Goal: Task Accomplishment & Management: Complete application form

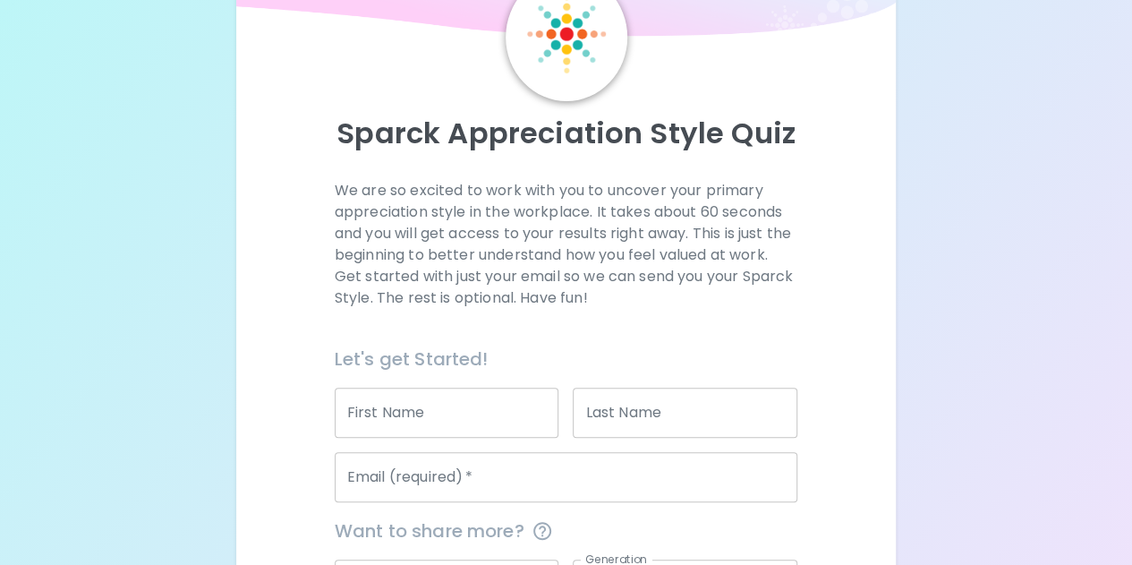
scroll to position [108, 0]
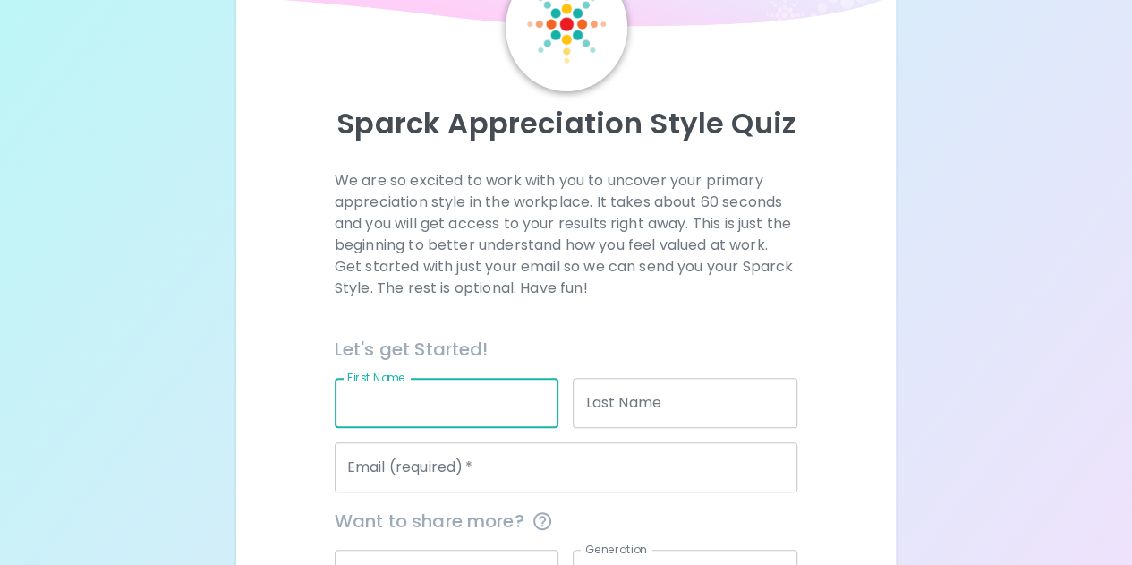
click at [472, 407] on input "First Name" at bounding box center [447, 403] width 225 height 50
type input "[PERSON_NAME]"
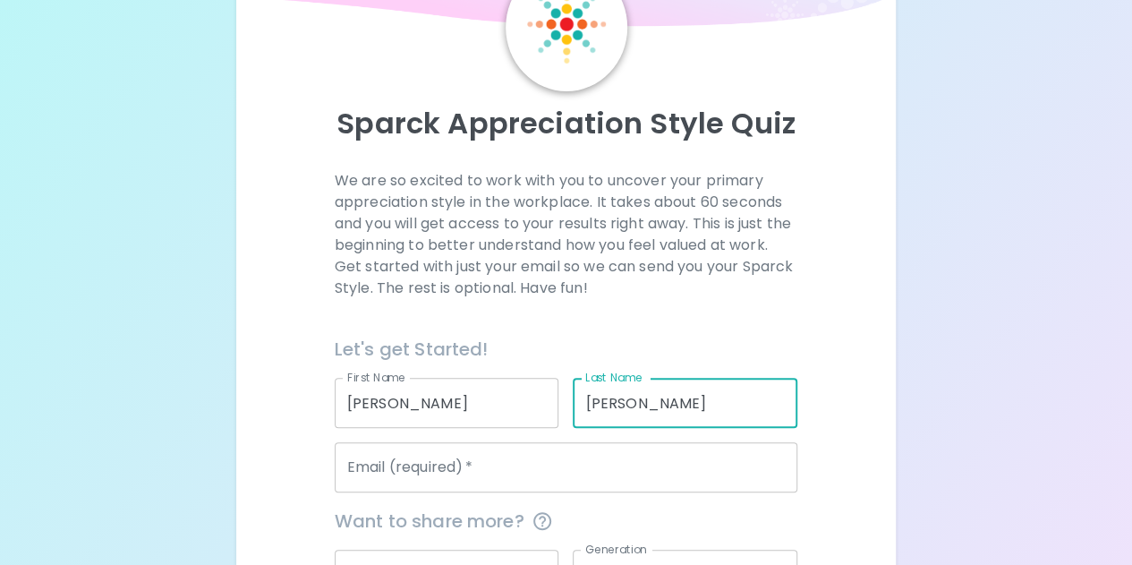
type input "[PERSON_NAME]"
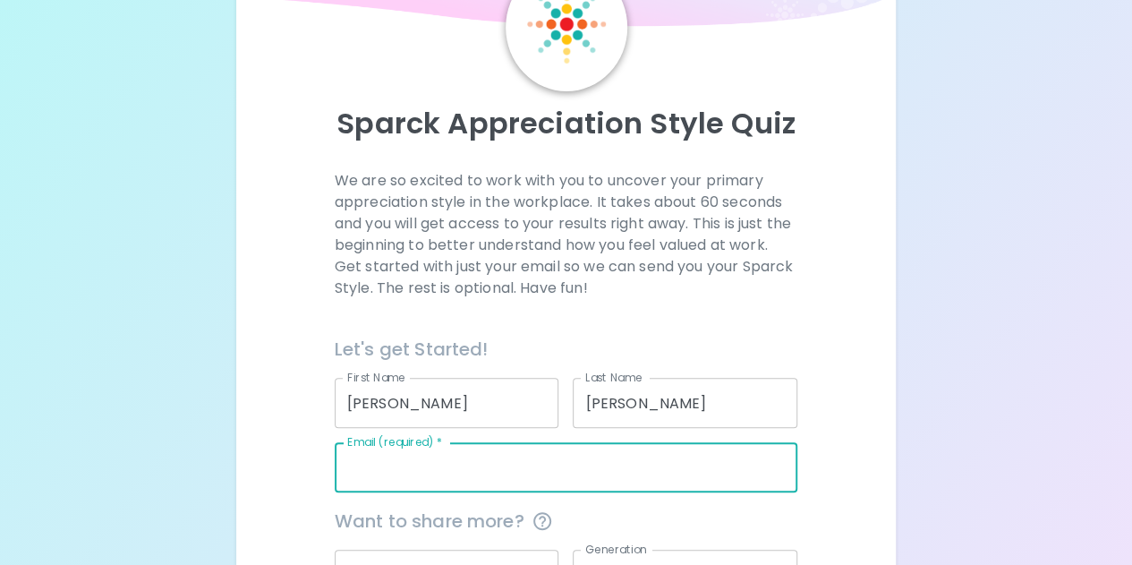
click at [452, 450] on input "Email (required)   *" at bounding box center [566, 467] width 463 height 50
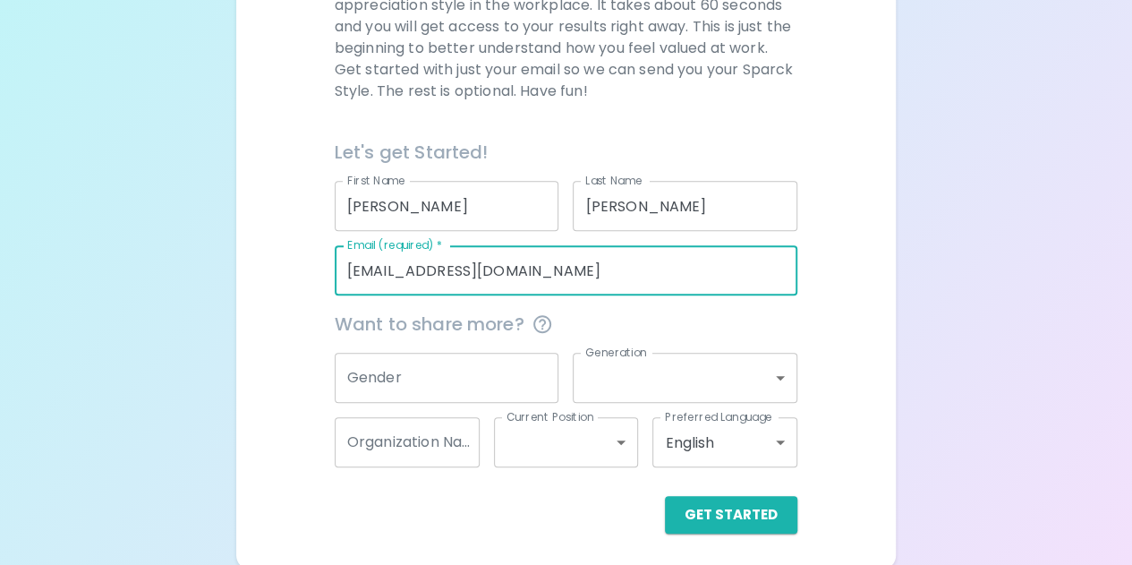
scroll to position [309, 0]
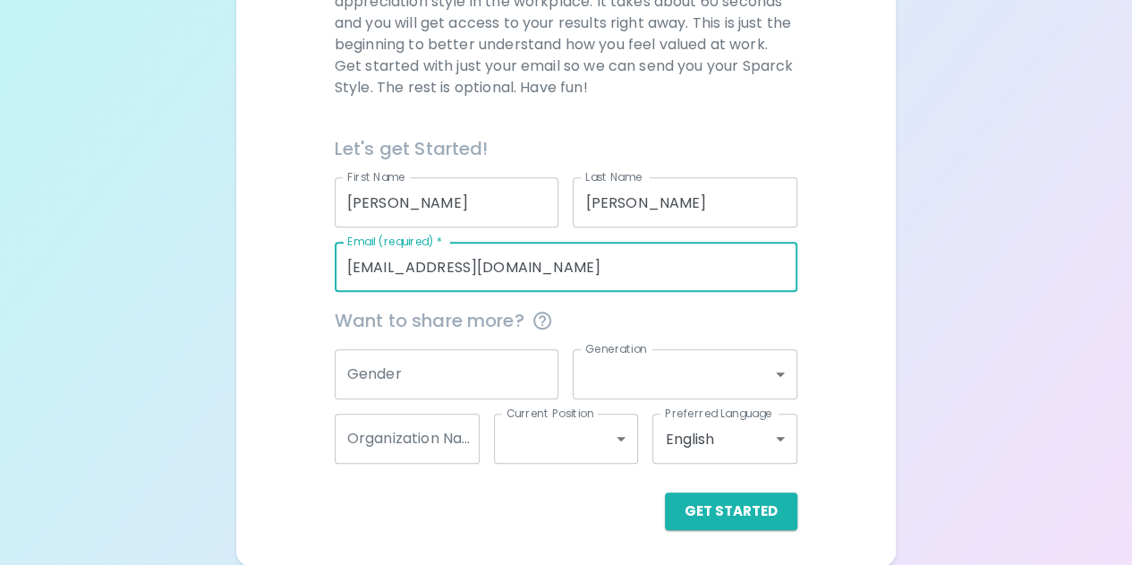
type input "[EMAIL_ADDRESS][DOMAIN_NAME]"
click at [435, 387] on input "Gender" at bounding box center [447, 374] width 225 height 50
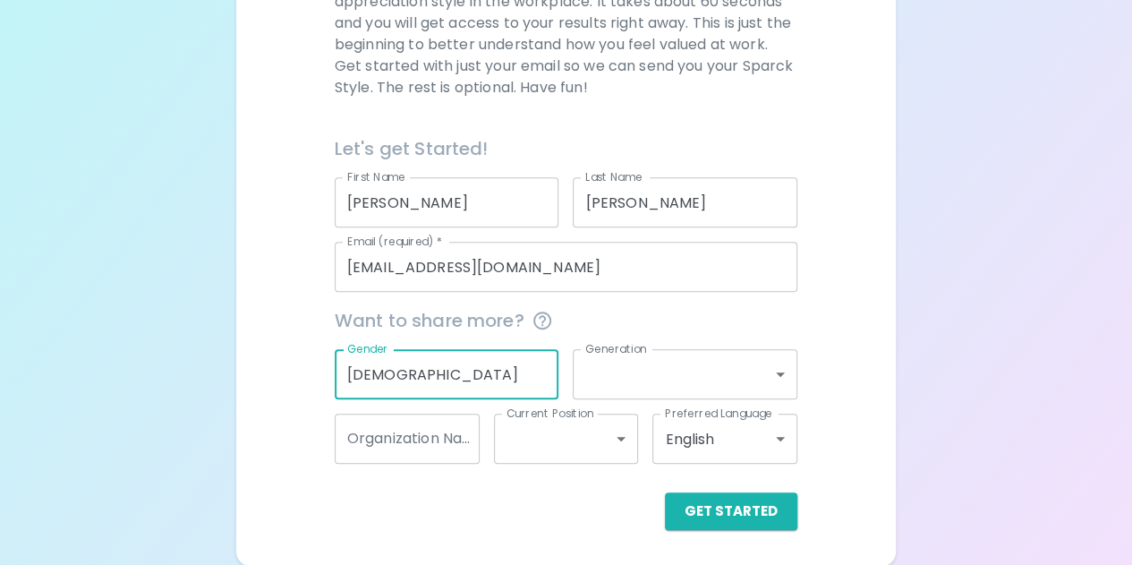
type input "[DEMOGRAPHIC_DATA]"
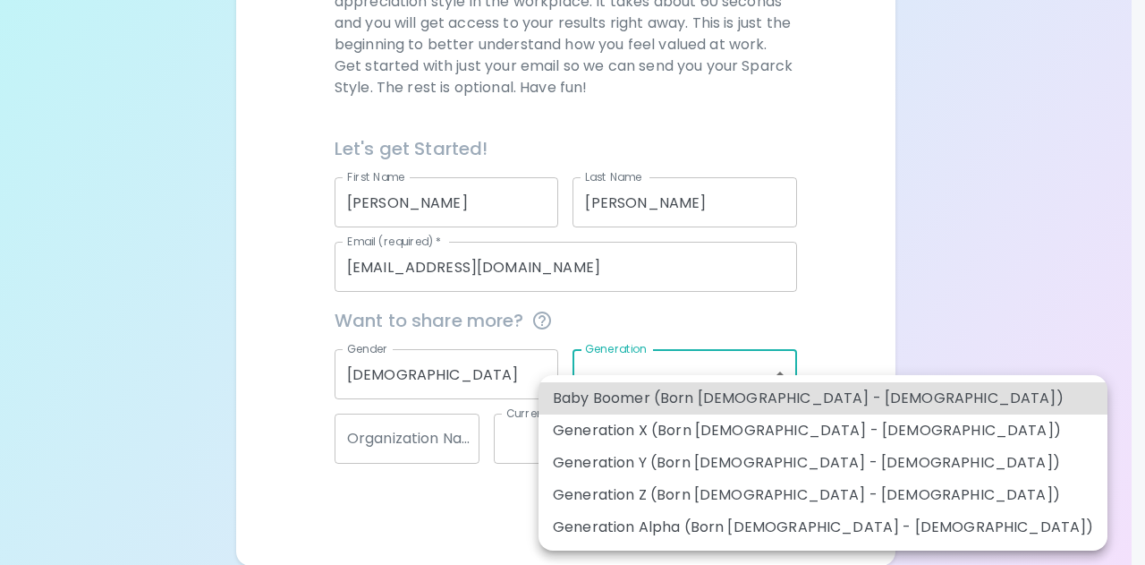
click at [613, 368] on body "Sparck Appreciation Style Quiz We are so excited to work with you to uncover yo…" at bounding box center [572, 128] width 1145 height 874
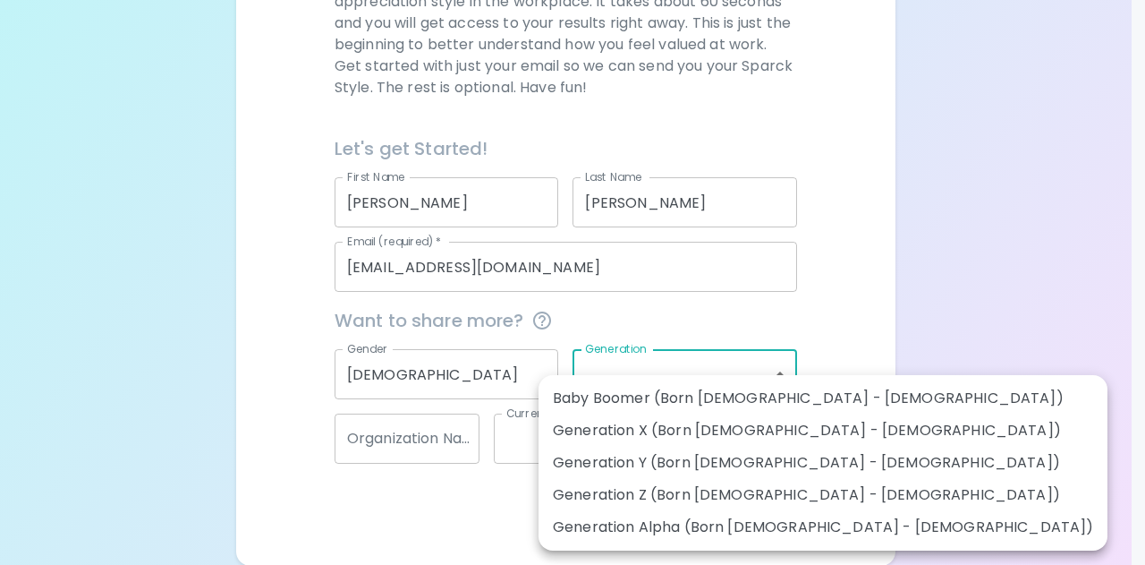
click at [781, 278] on div at bounding box center [572, 282] width 1145 height 565
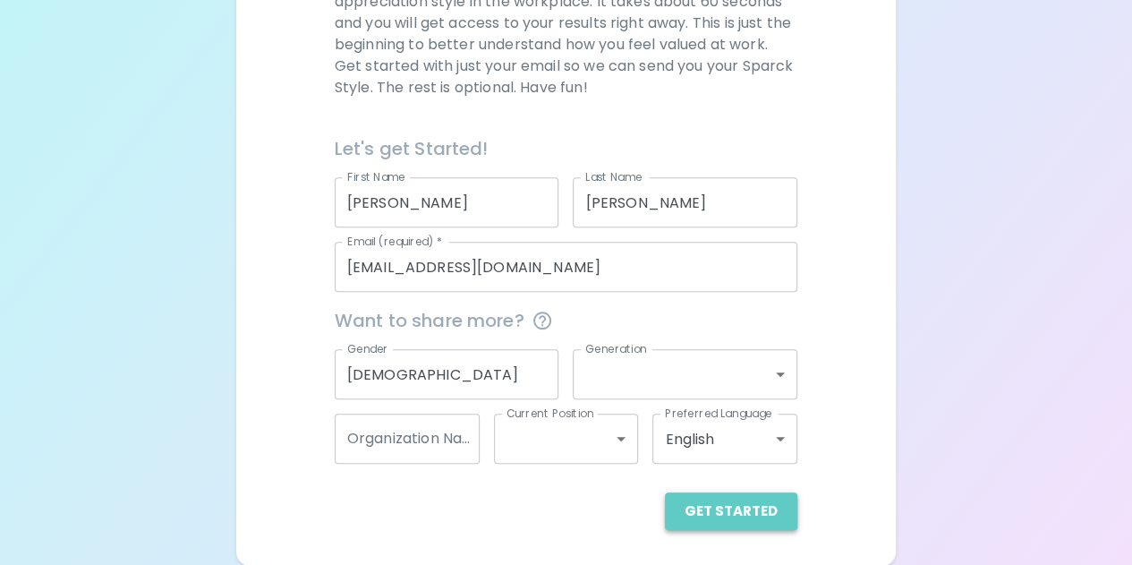
click at [748, 509] on button "Get Started" at bounding box center [731, 511] width 132 height 38
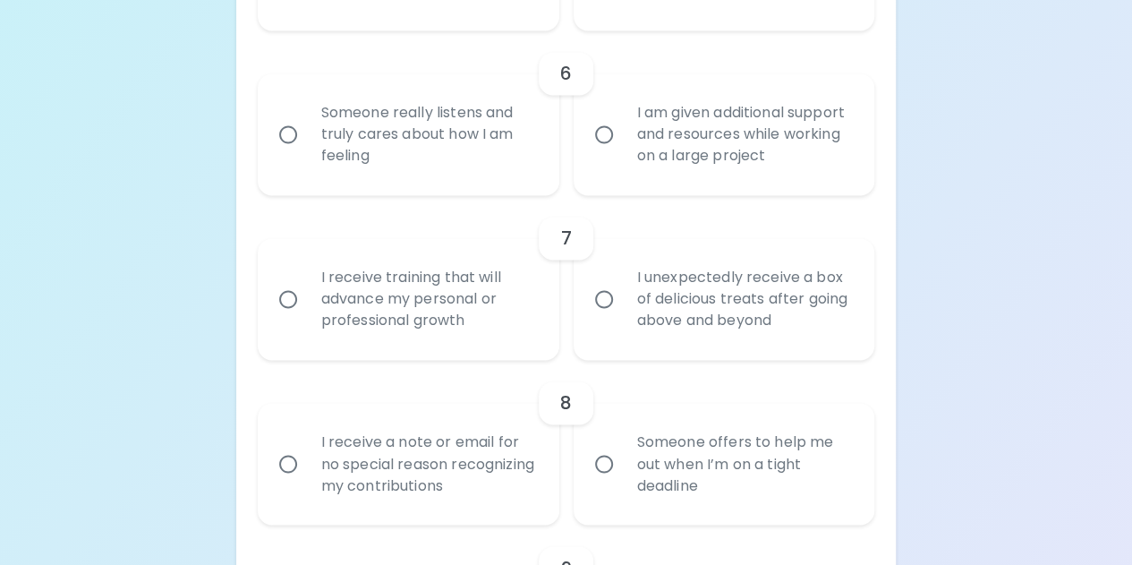
scroll to position [1244, 0]
click at [289, 132] on input "Someone really listens and truly cares about how I am feeling" at bounding box center [288, 134] width 38 height 38
radio input "true"
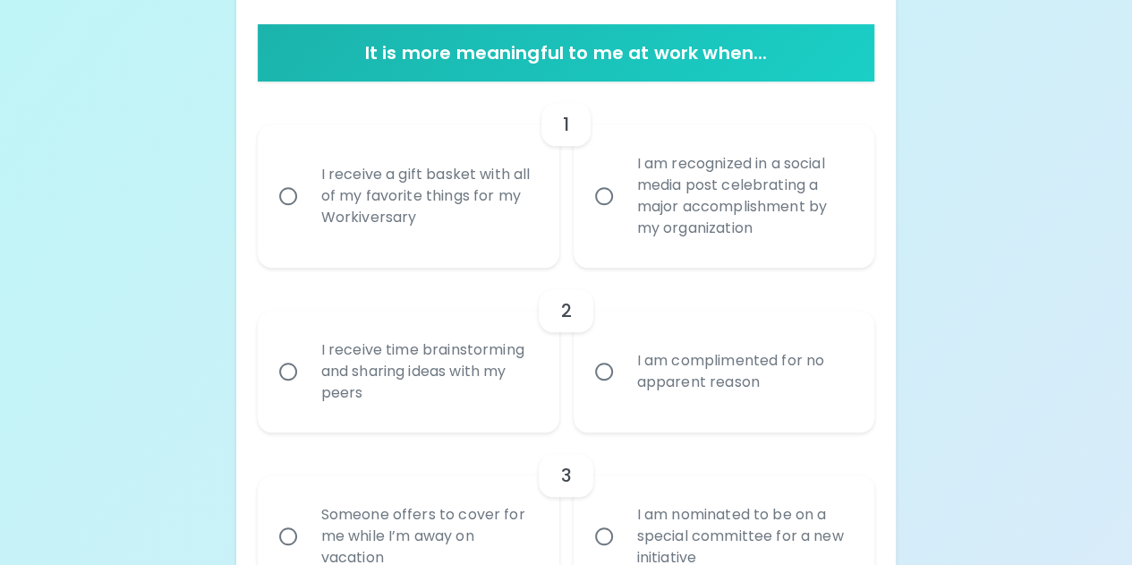
scroll to position [348, 0]
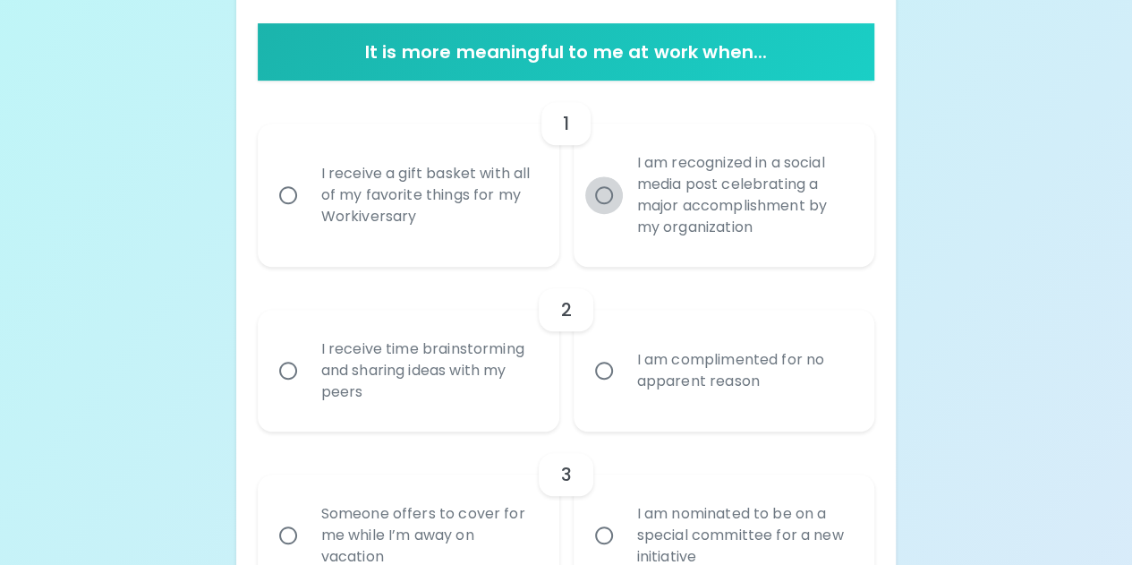
click at [596, 183] on input "I am recognized in a social media post celebrating a major accomplishment by my…" at bounding box center [604, 195] width 38 height 38
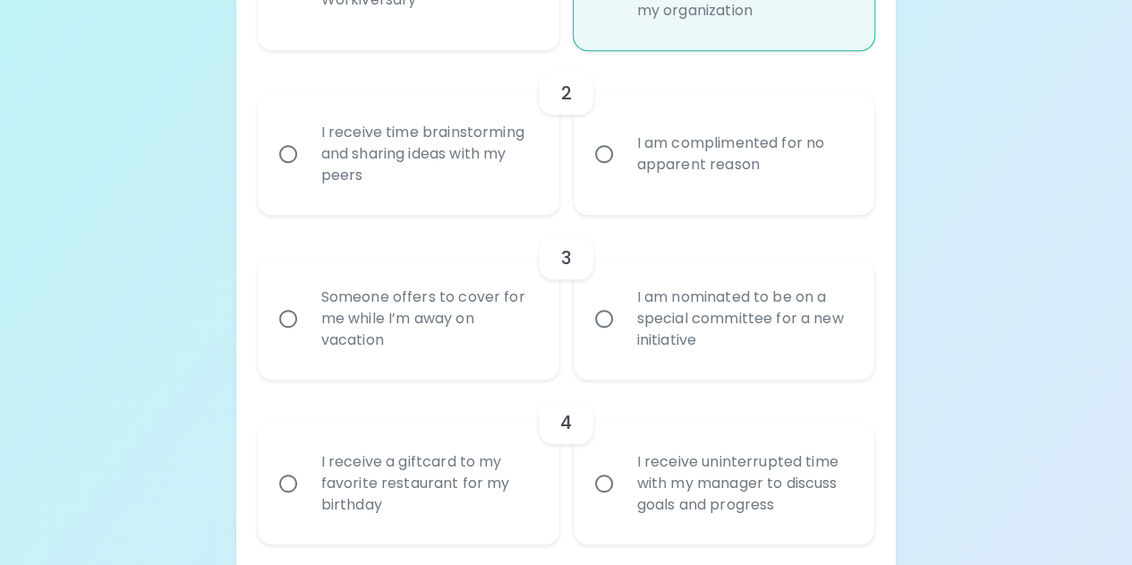
scroll to position [572, 0]
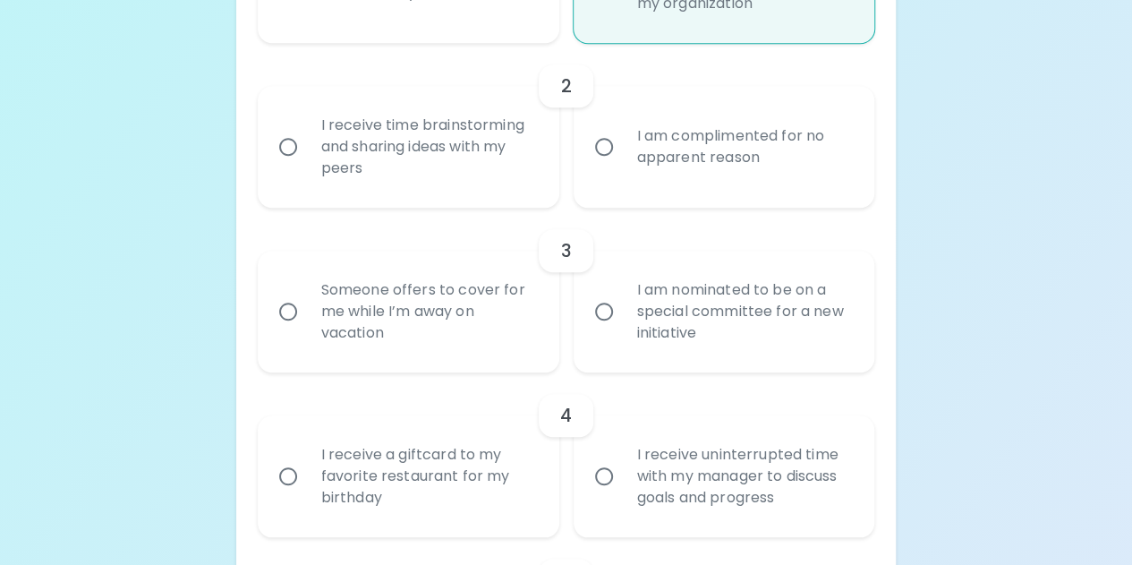
radio input "true"
click at [605, 157] on input "I am complimented for no apparent reason" at bounding box center [604, 147] width 38 height 38
radio input "false"
radio input "true"
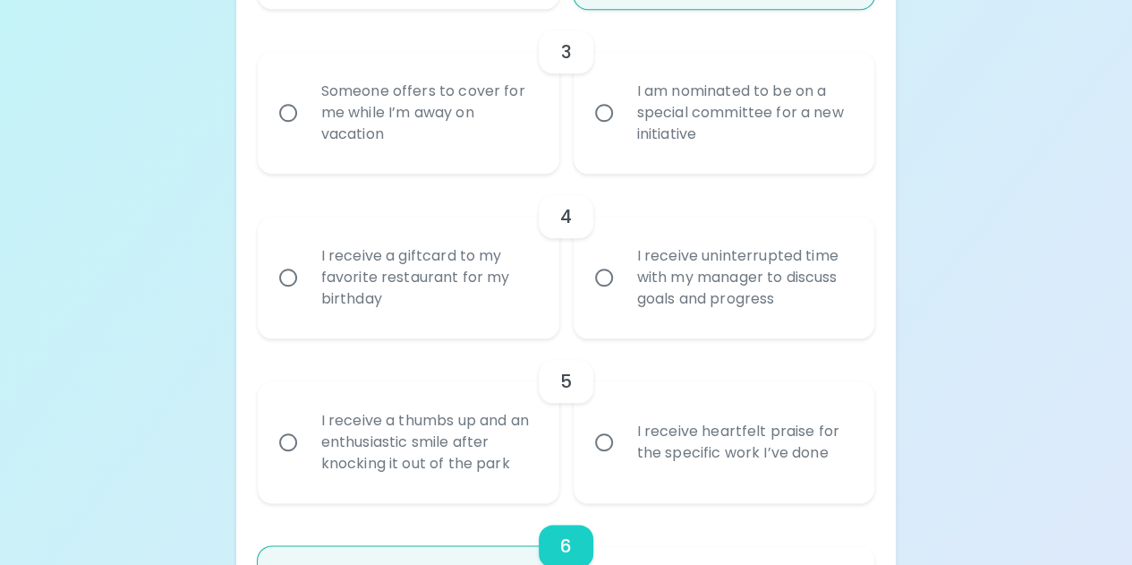
scroll to position [779, 0]
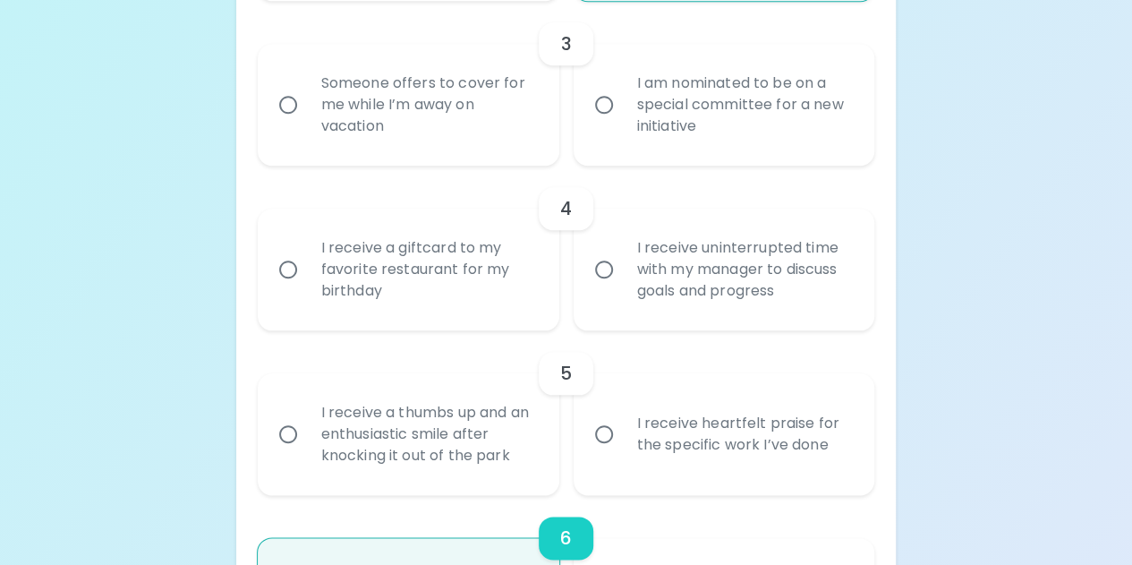
radio input "true"
click at [292, 106] on input "Someone offers to cover for me while I’m away on vacation" at bounding box center [288, 105] width 38 height 38
radio input "false"
radio input "true"
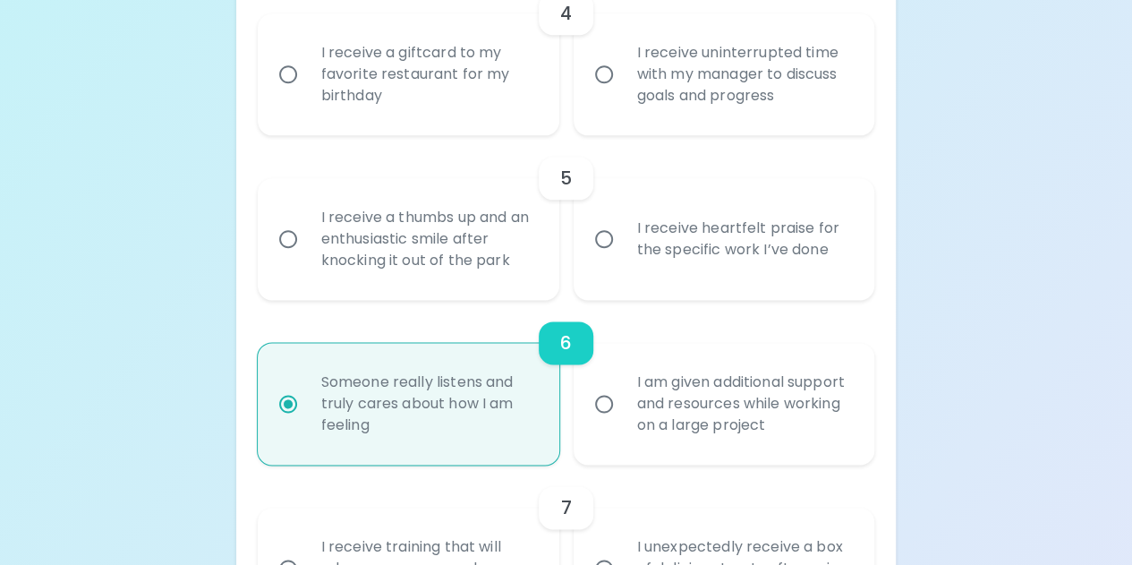
scroll to position [975, 0]
radio input "true"
click at [598, 70] on input "I receive uninterrupted time with my manager to discuss goals and progress" at bounding box center [604, 73] width 38 height 38
radio input "false"
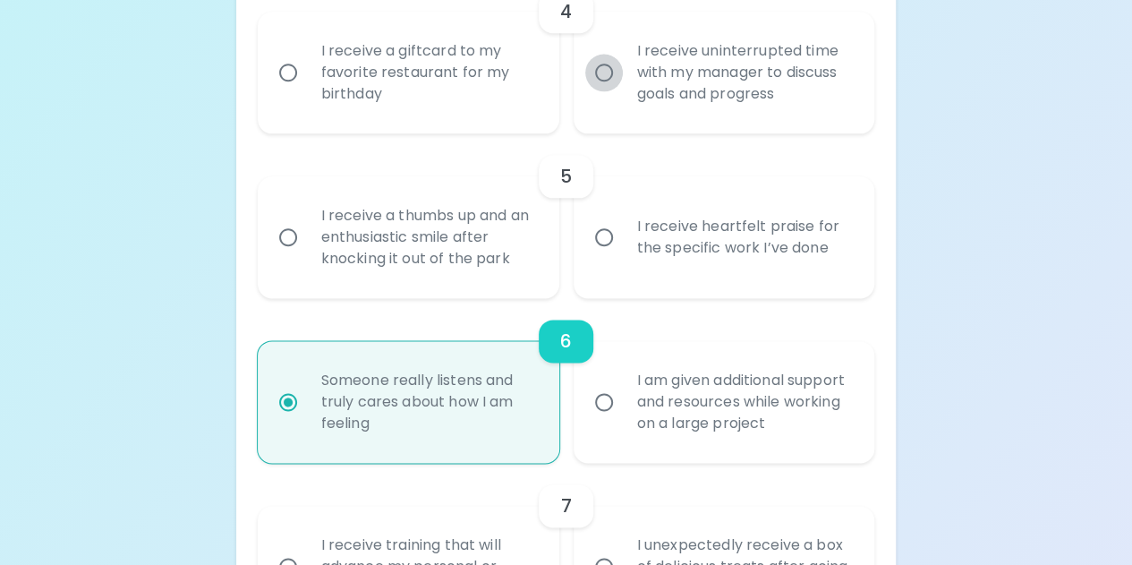
radio input "false"
radio input "true"
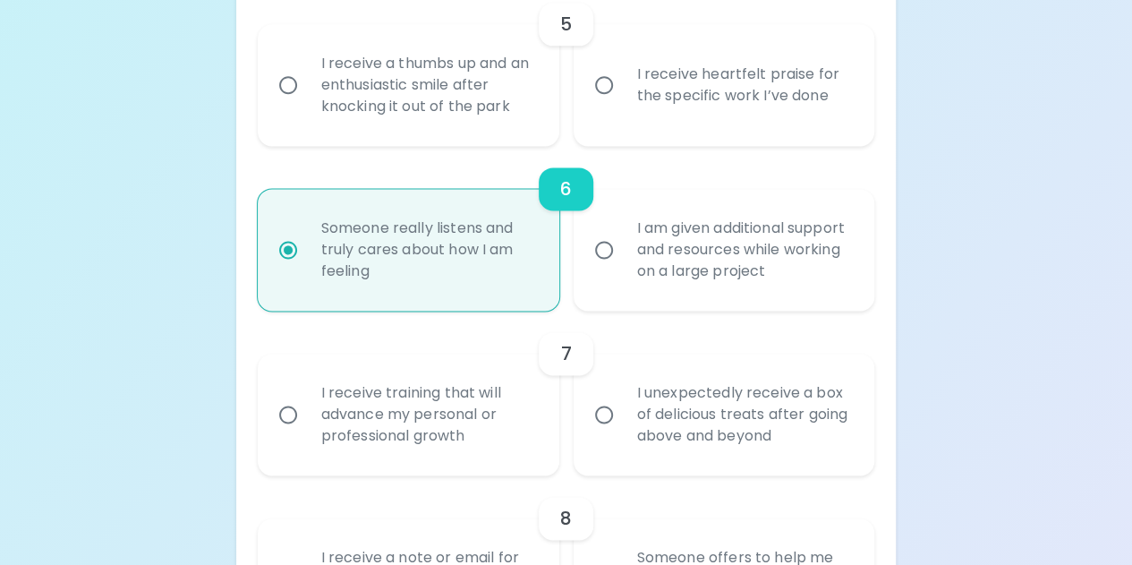
scroll to position [1135, 0]
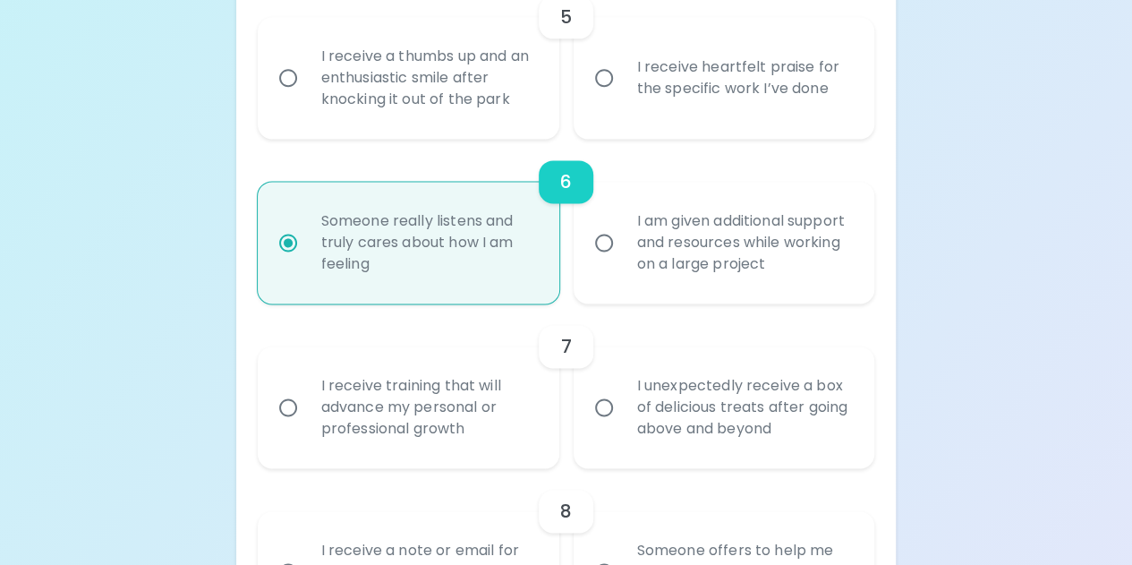
radio input "true"
click at [598, 70] on input "I receive heartfelt praise for the specific work I’ve done" at bounding box center [604, 78] width 38 height 38
radio input "false"
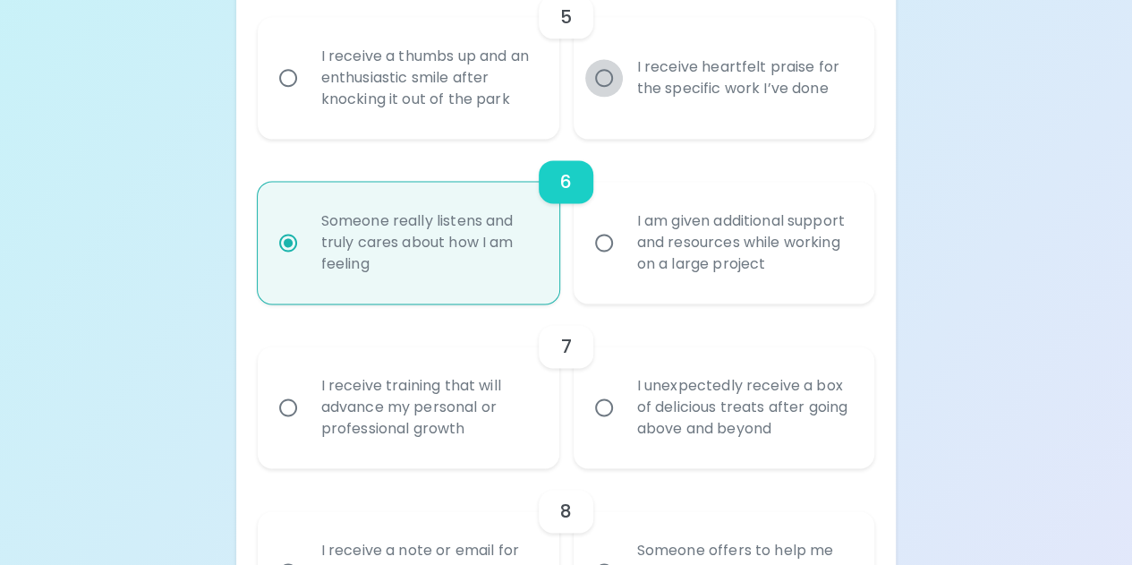
radio input "false"
radio input "true"
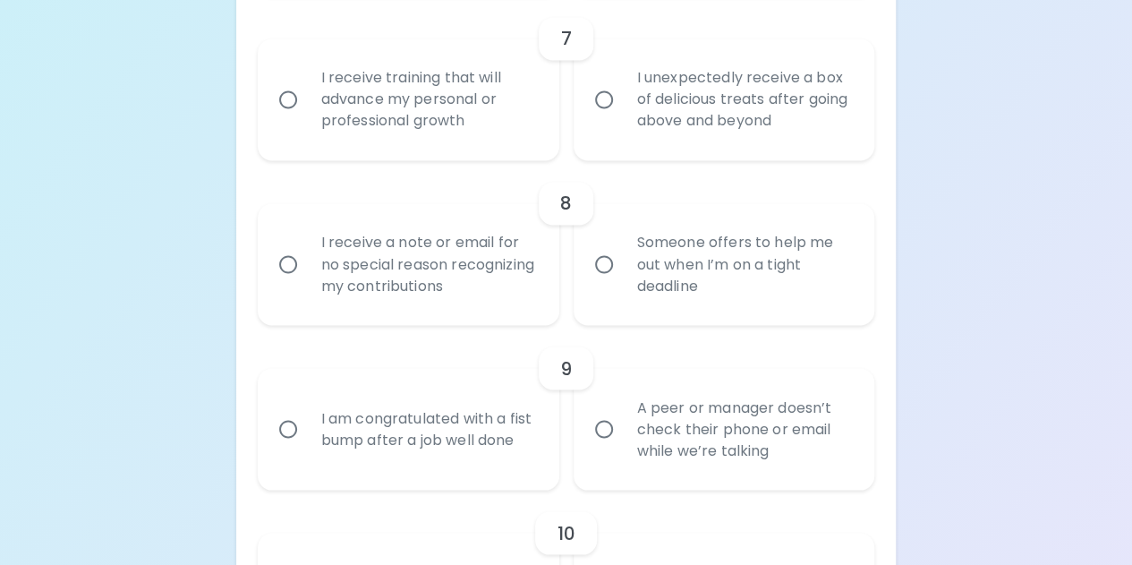
scroll to position [1444, 0]
radio input "true"
click at [608, 105] on input "I unexpectedly receive a box of delicious treats after going above and beyond" at bounding box center [604, 98] width 38 height 38
radio input "false"
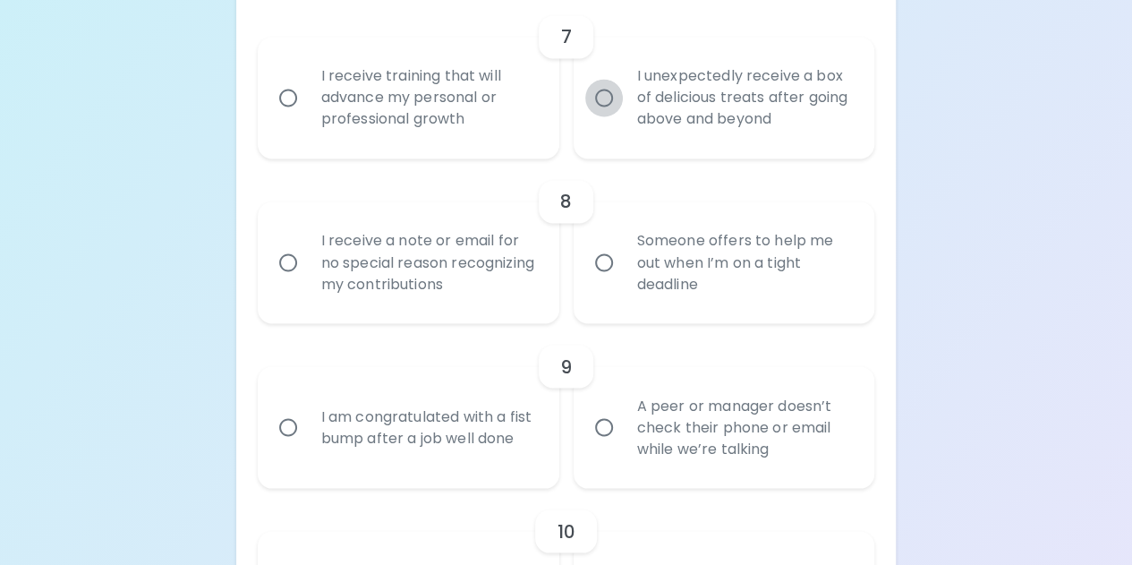
radio input "false"
radio input "true"
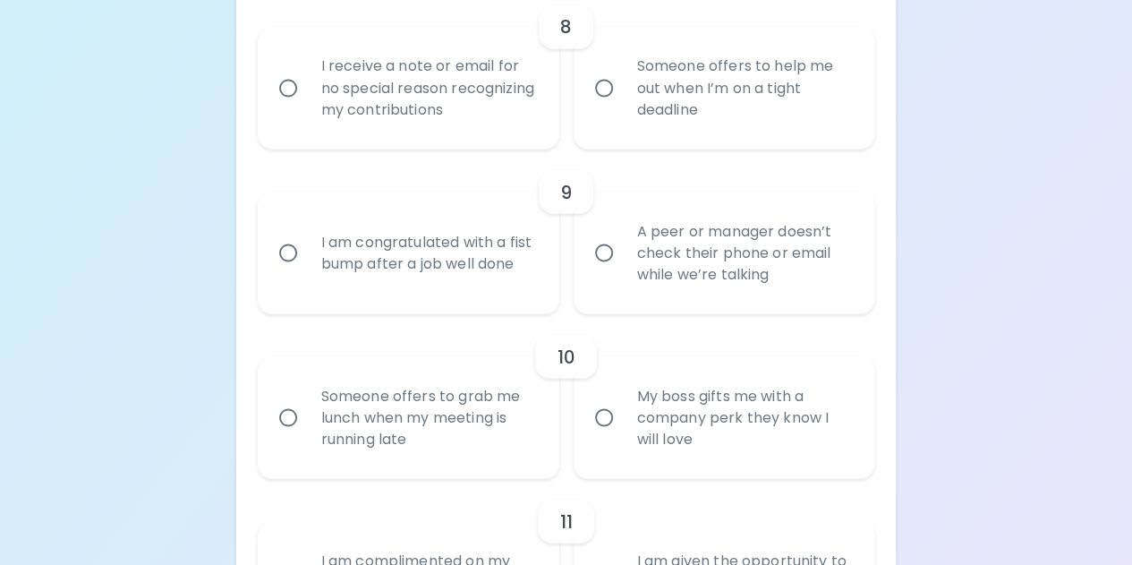
scroll to position [1625, 0]
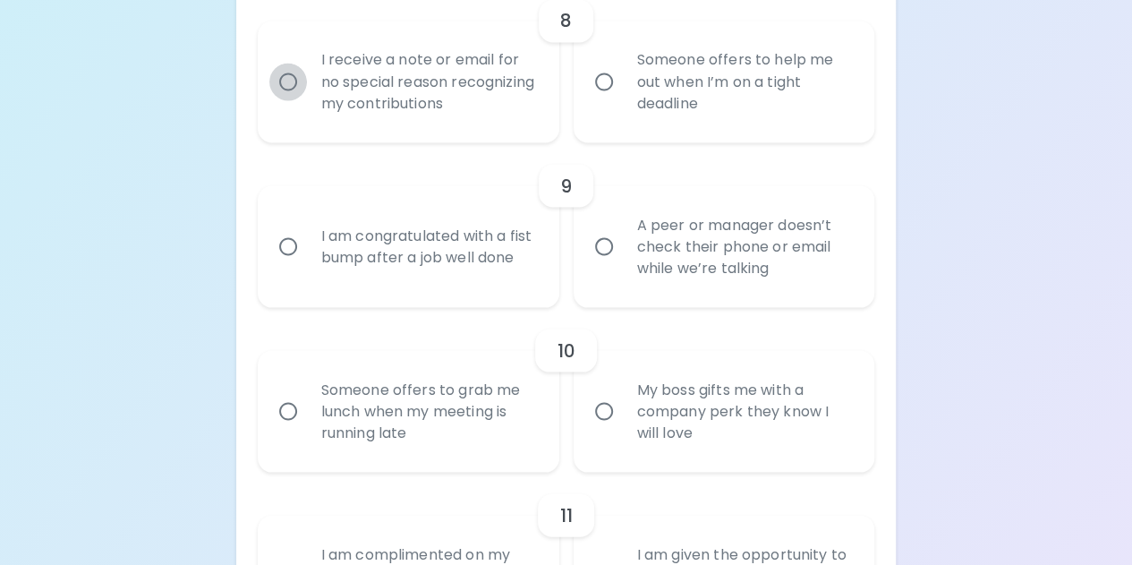
radio input "true"
click at [295, 84] on input "I receive a note or email for no special reason recognizing my contributions" at bounding box center [288, 82] width 38 height 38
radio input "false"
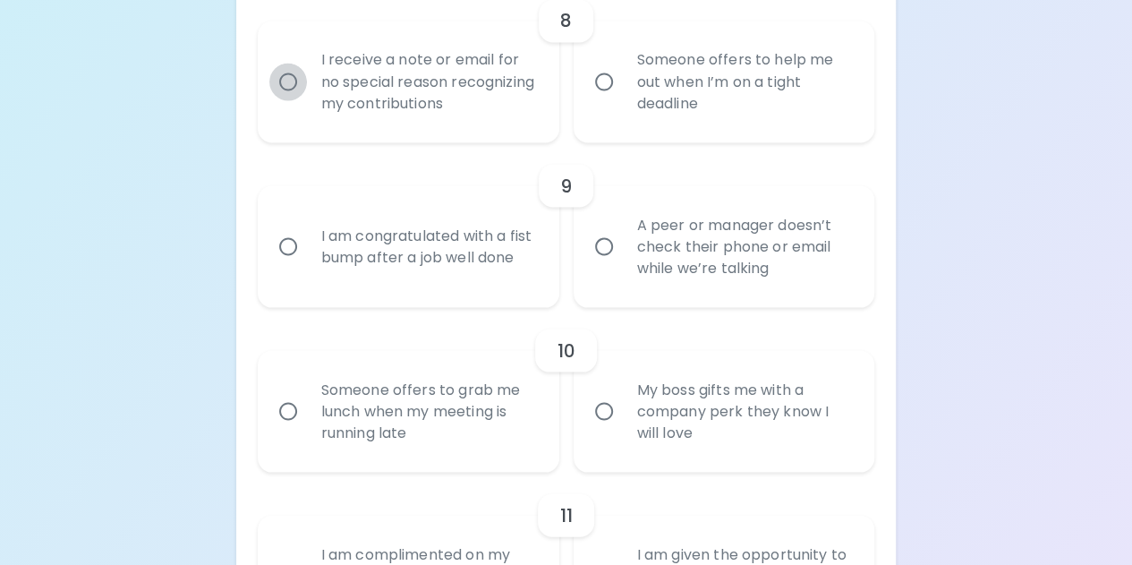
radio input "false"
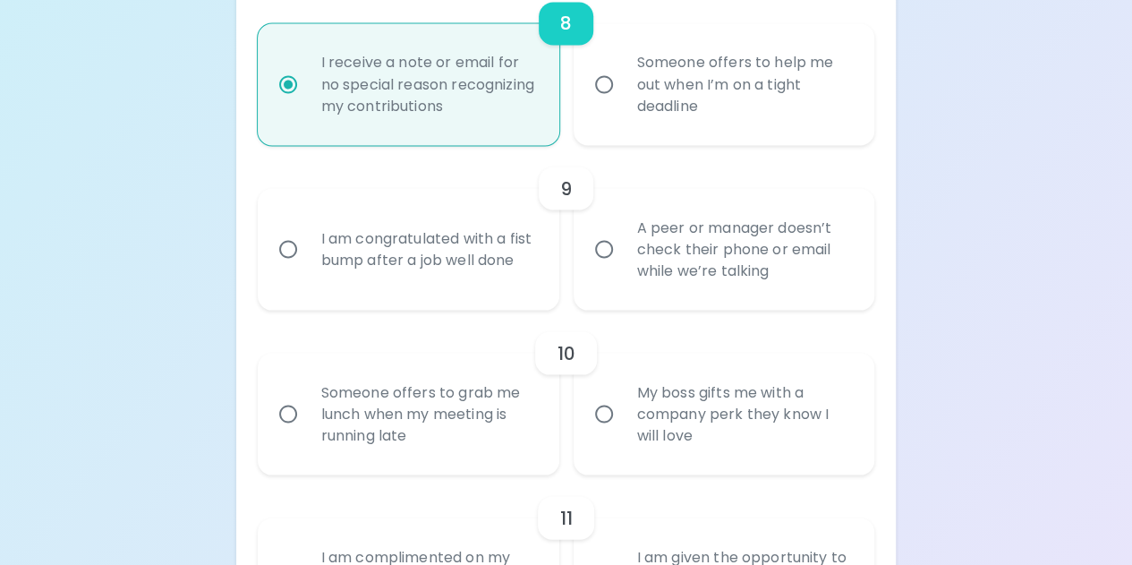
scroll to position [1621, 0]
radio input "true"
click at [598, 85] on input "Someone offers to help me out when I’m on a tight deadline" at bounding box center [604, 85] width 38 height 38
radio input "false"
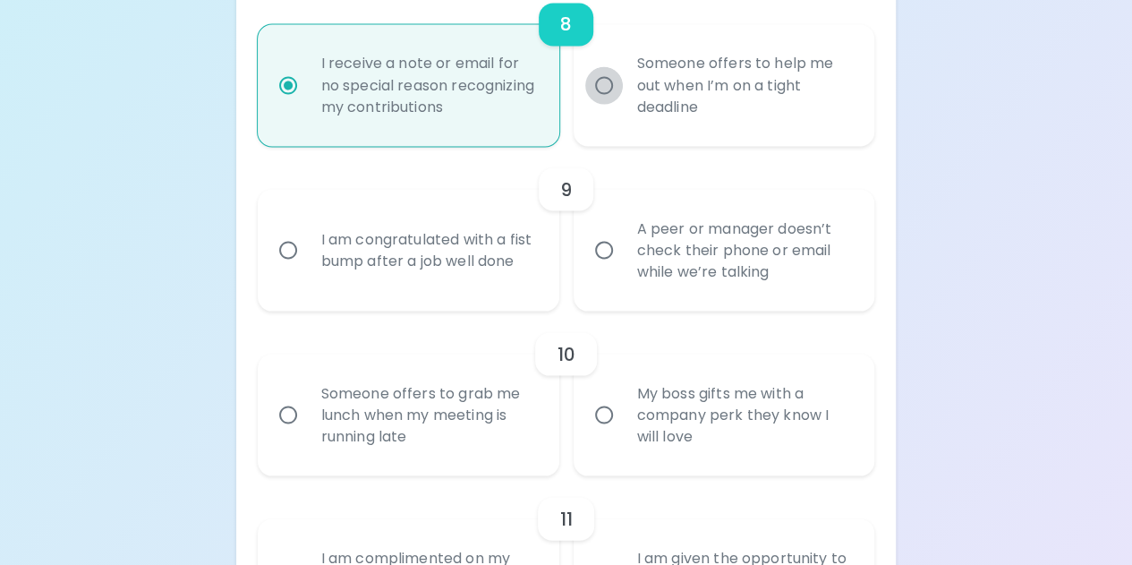
radio input "false"
radio input "true"
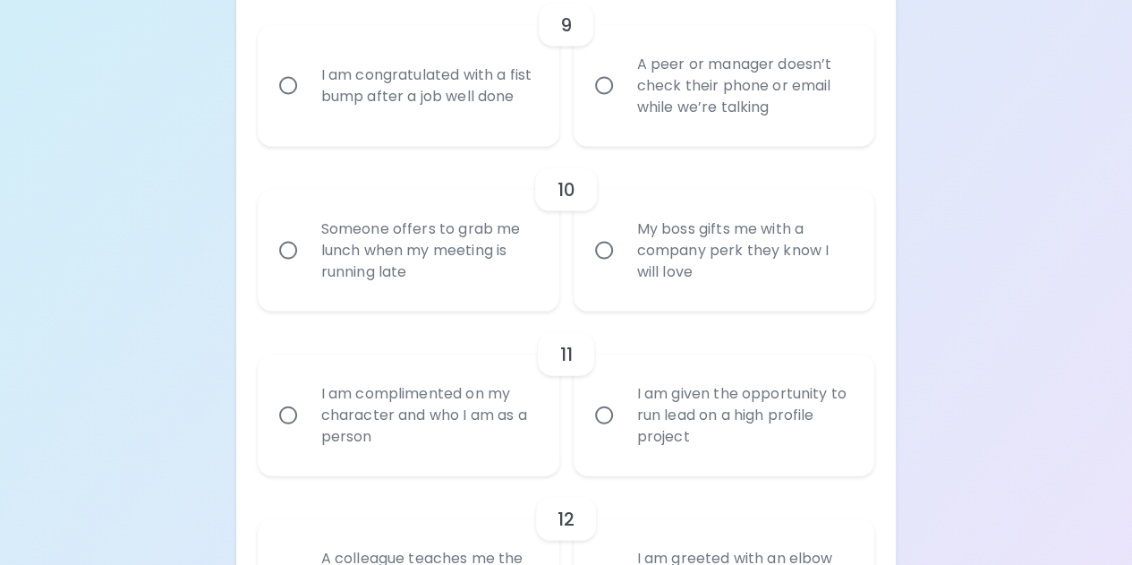
scroll to position [1789, 0]
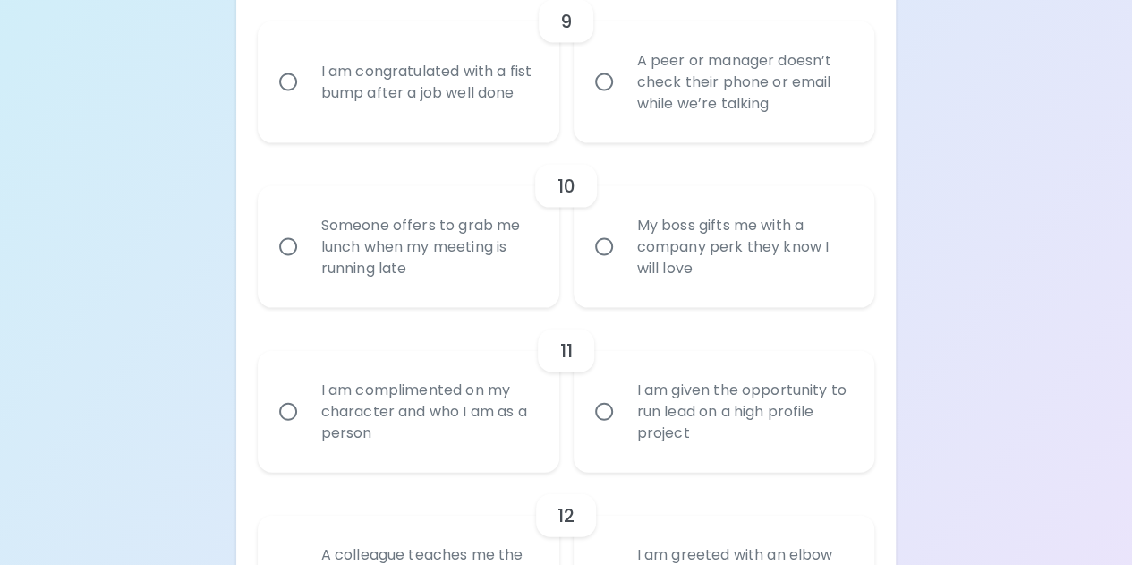
radio input "true"
click at [598, 85] on input "A peer or manager doesn’t check their phone or email while we’re talking" at bounding box center [604, 83] width 38 height 38
radio input "false"
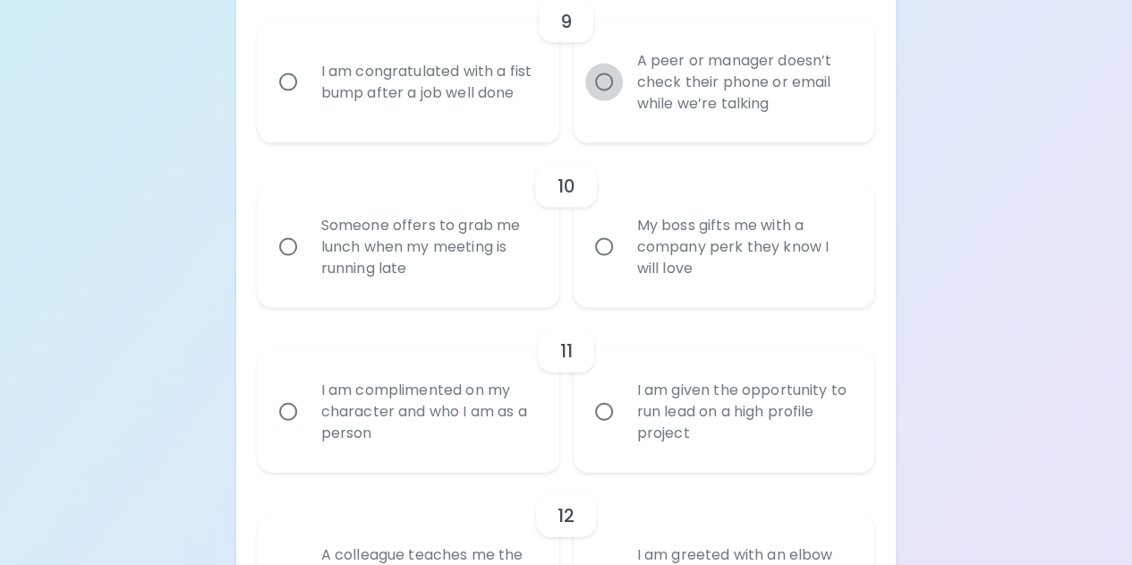
radio input "false"
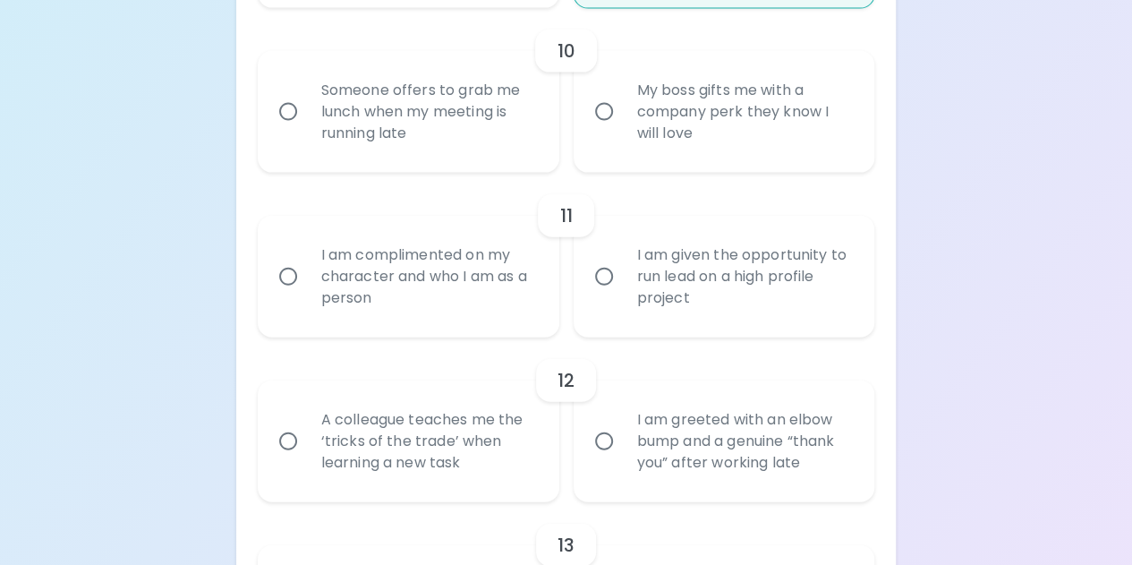
scroll to position [1932, 0]
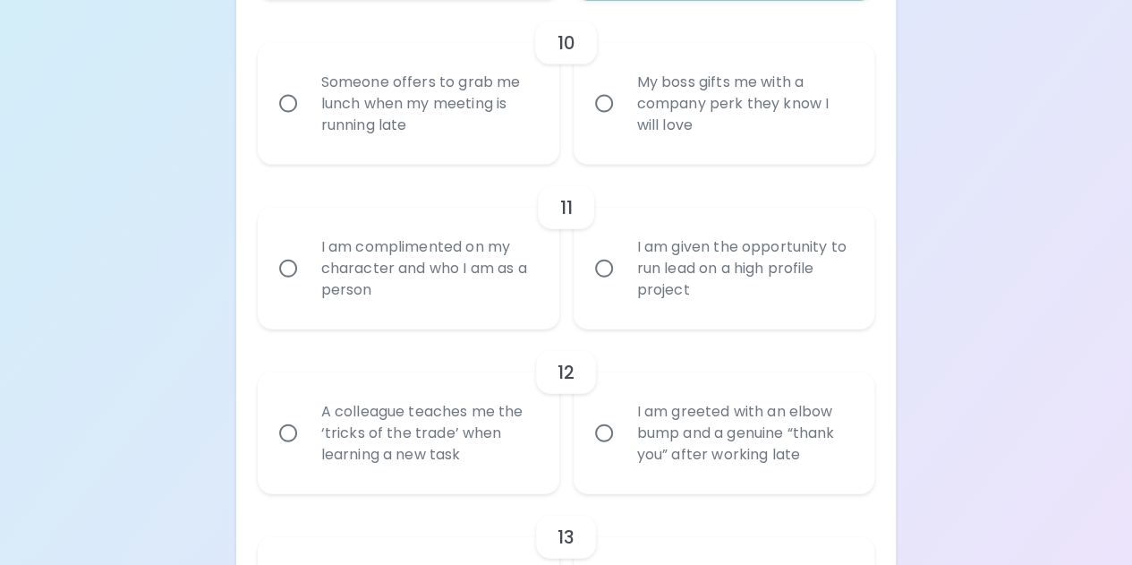
radio input "true"
click at [294, 103] on input "Someone offers to grab me lunch when my meeting is running late" at bounding box center [288, 104] width 38 height 38
radio input "false"
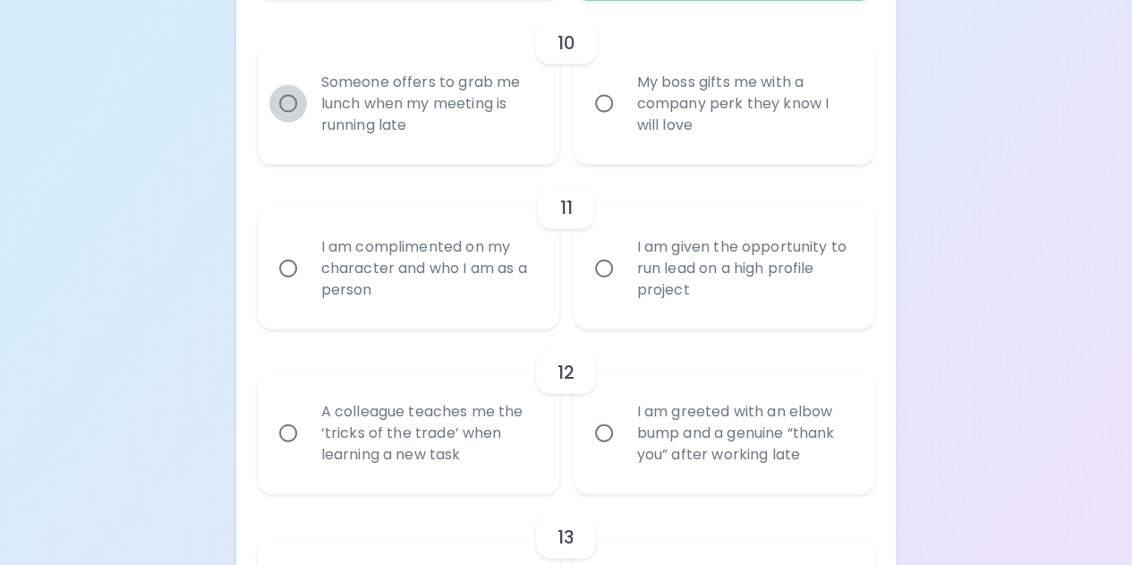
radio input "false"
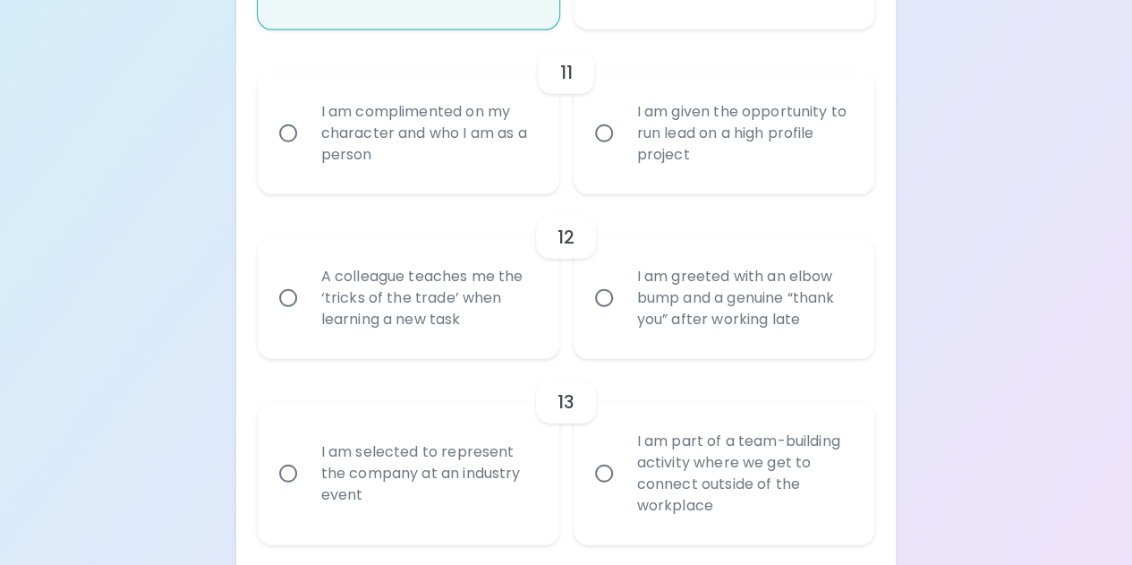
scroll to position [2075, 0]
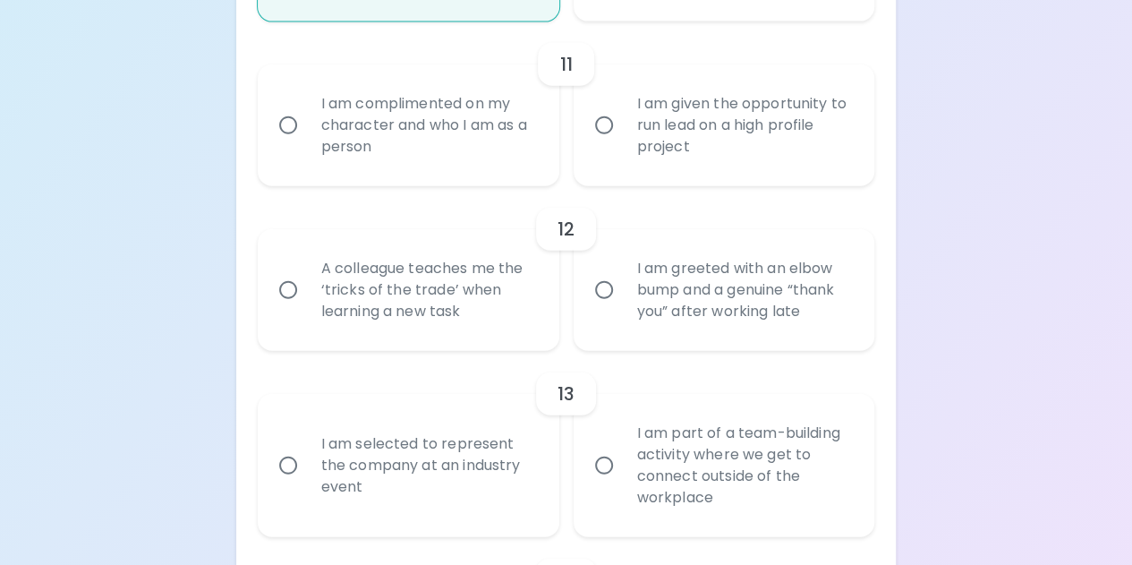
radio input "true"
click at [295, 127] on input "I am complimented on my character and who I am as a person" at bounding box center [288, 125] width 38 height 38
radio input "false"
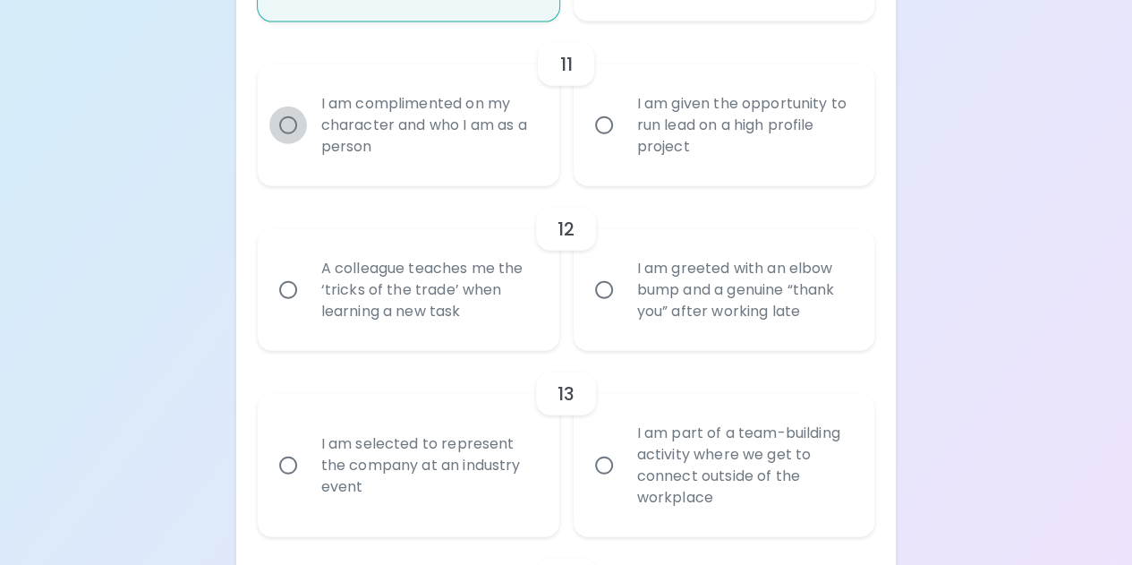
radio input "false"
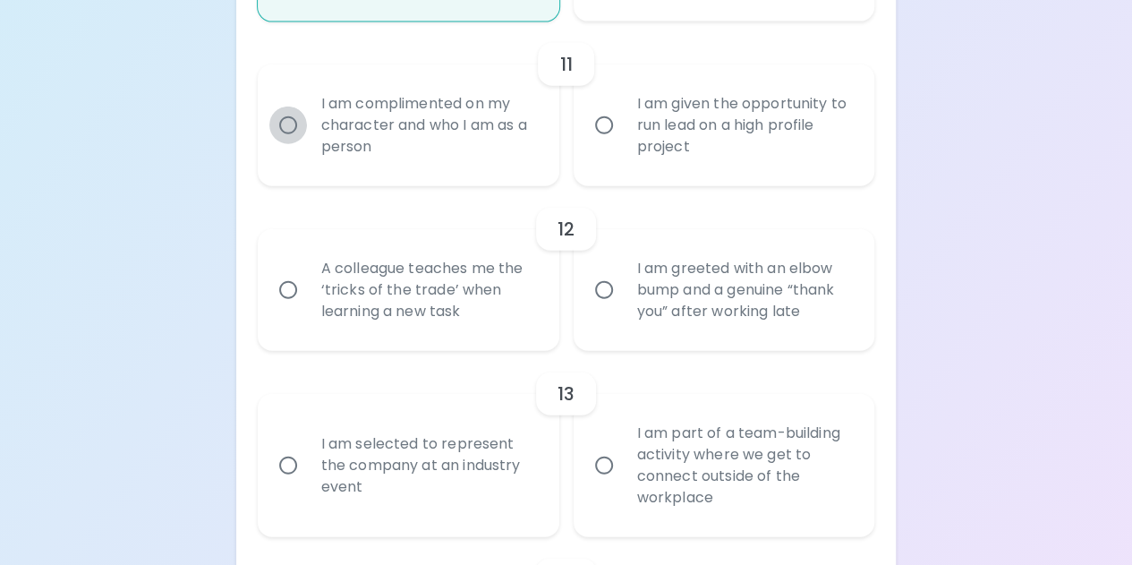
radio input "false"
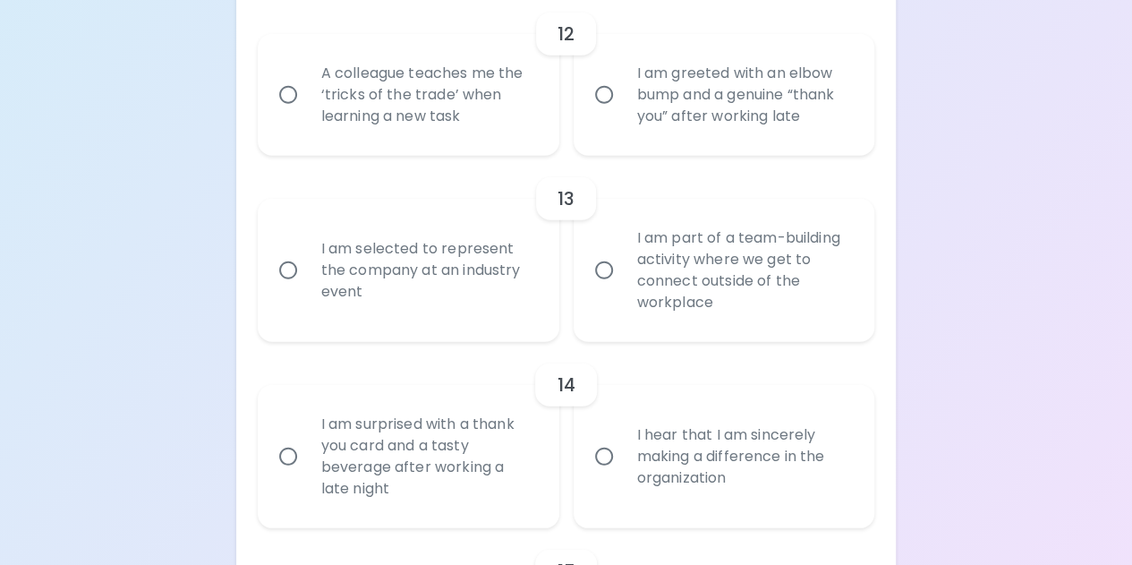
scroll to position [2272, 0]
radio input "true"
click at [355, 126] on div "A colleague teaches me the ‘tricks of the trade’ when learning a new task" at bounding box center [428, 92] width 243 height 107
click at [307, 112] on input "A colleague teaches me the ‘tricks of the trade’ when learning a new task" at bounding box center [288, 93] width 38 height 38
radio input "false"
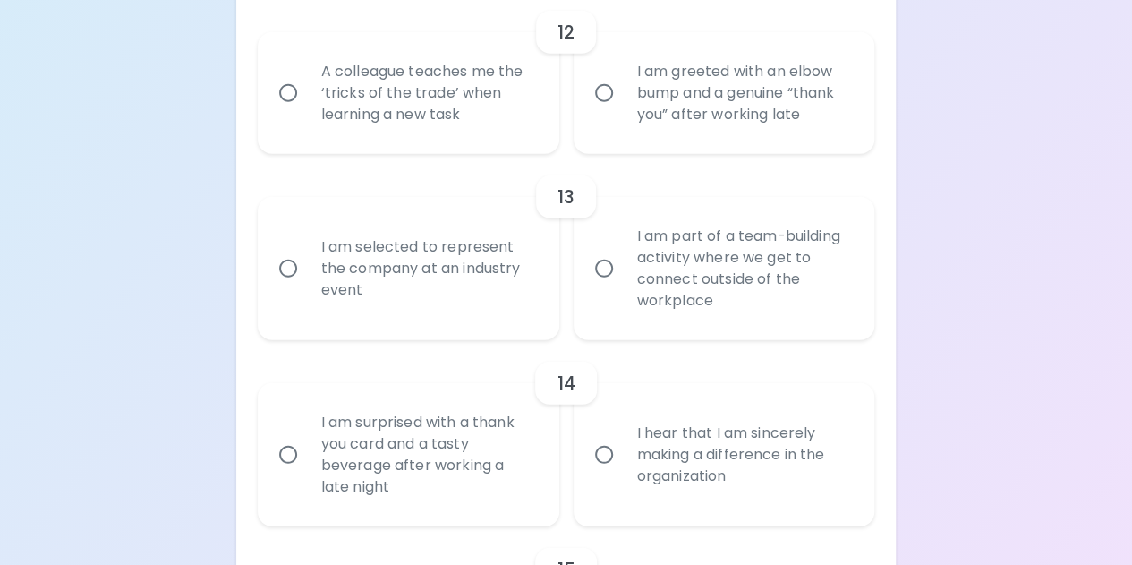
radio input "false"
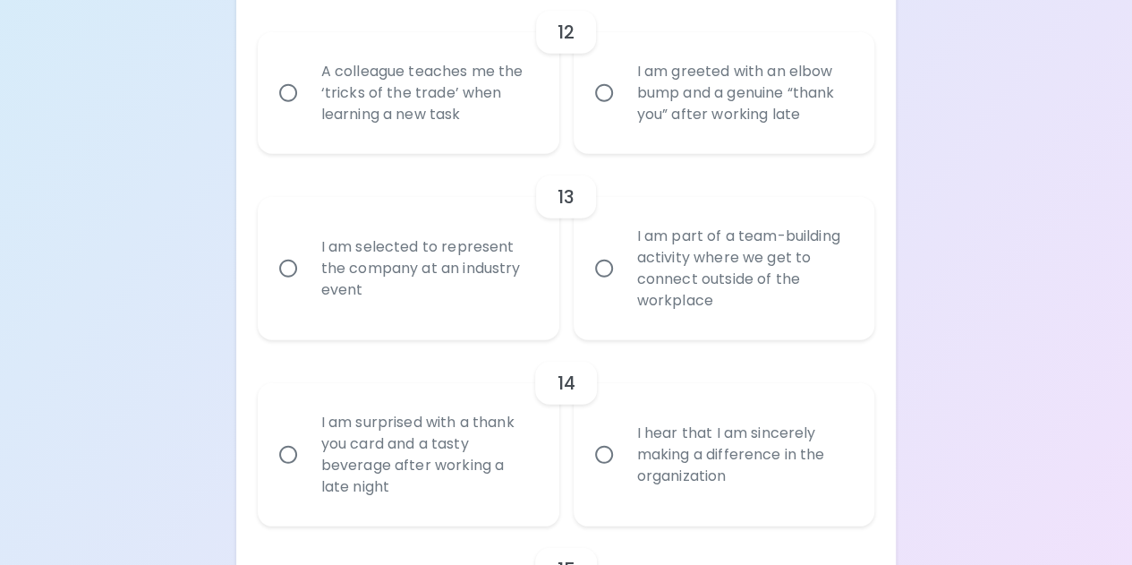
radio input "false"
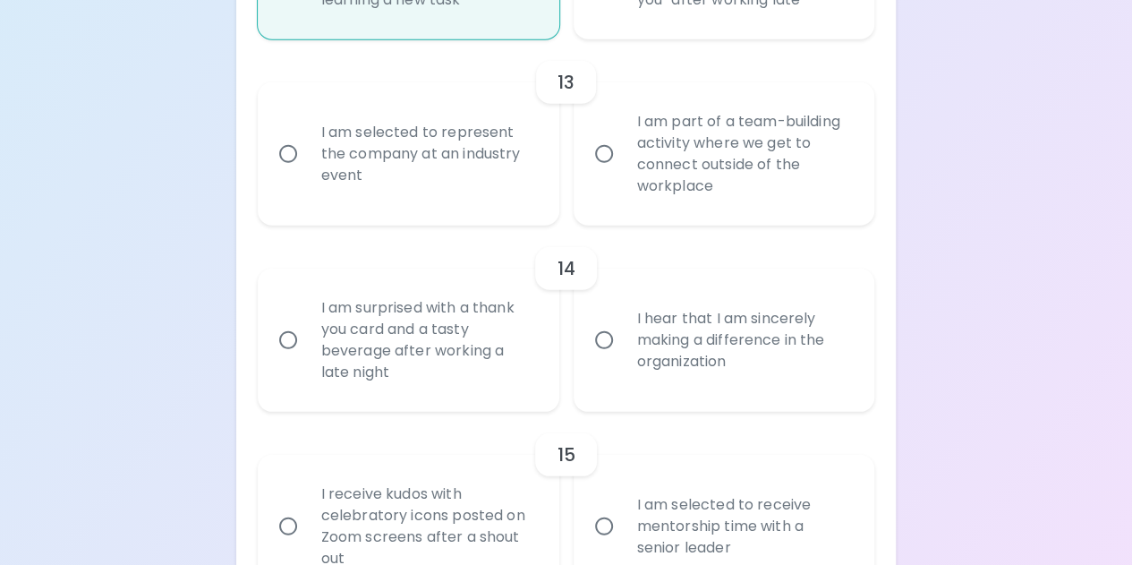
scroll to position [2400, 0]
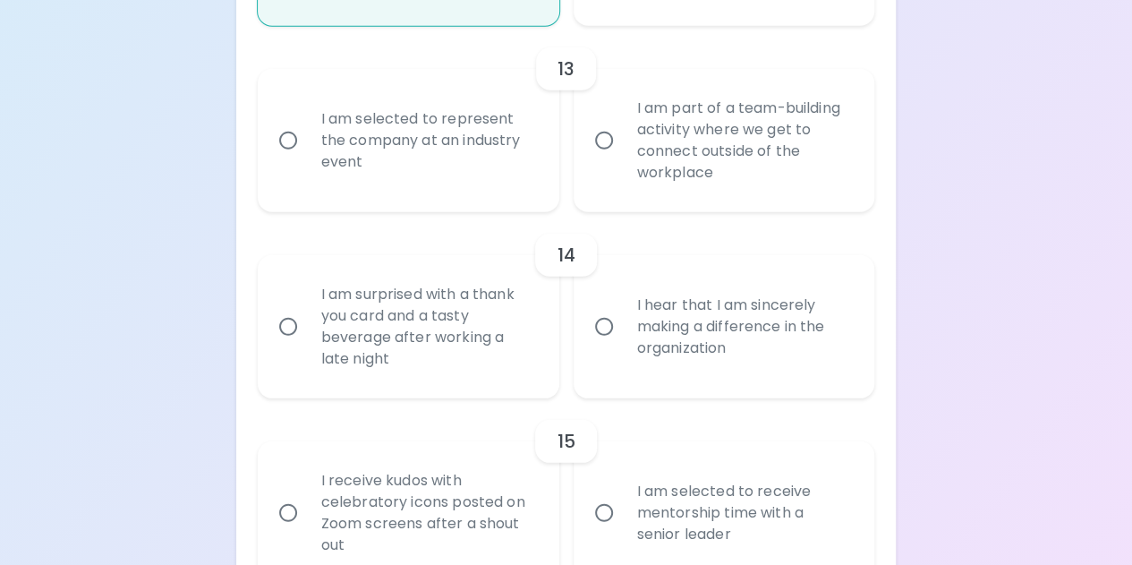
radio input "true"
click at [602, 137] on input "I am part of a team-building activity where we get to connect outside of the wo…" at bounding box center [604, 141] width 38 height 38
radio input "false"
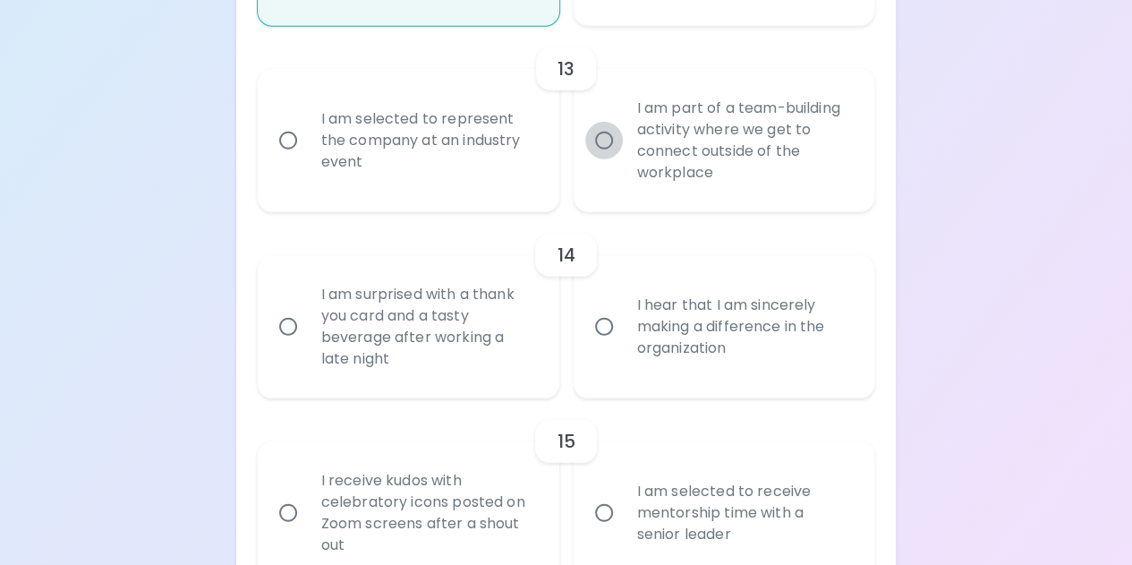
radio input "false"
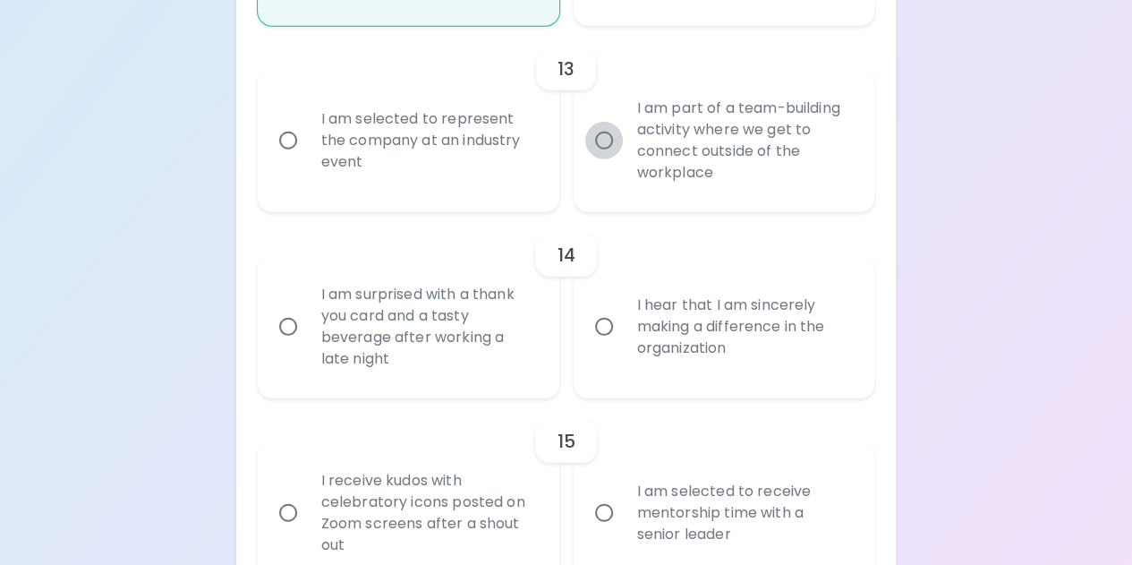
radio input "false"
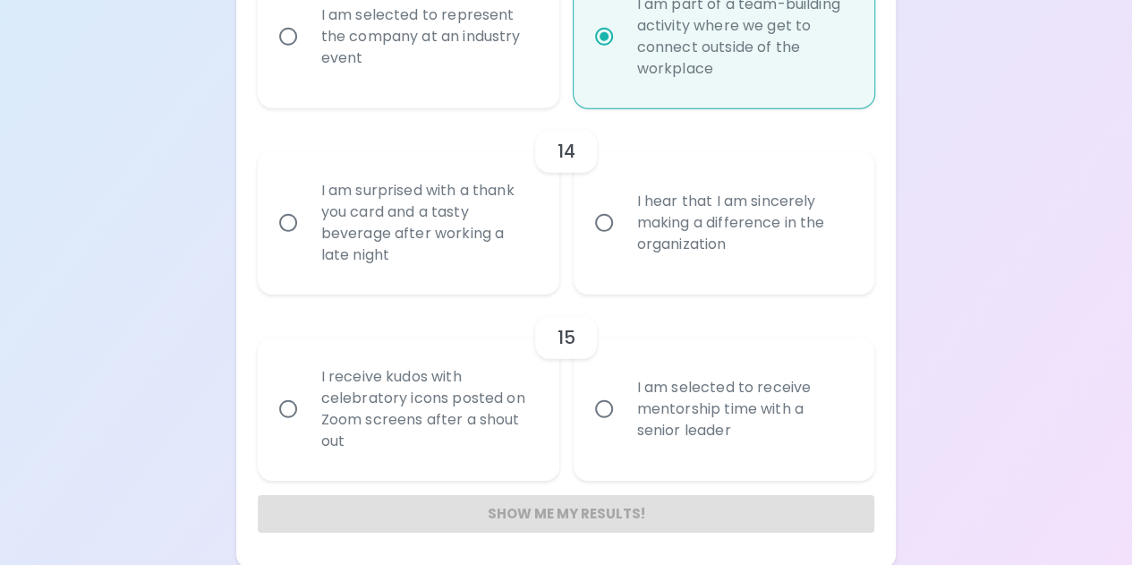
scroll to position [2506, 0]
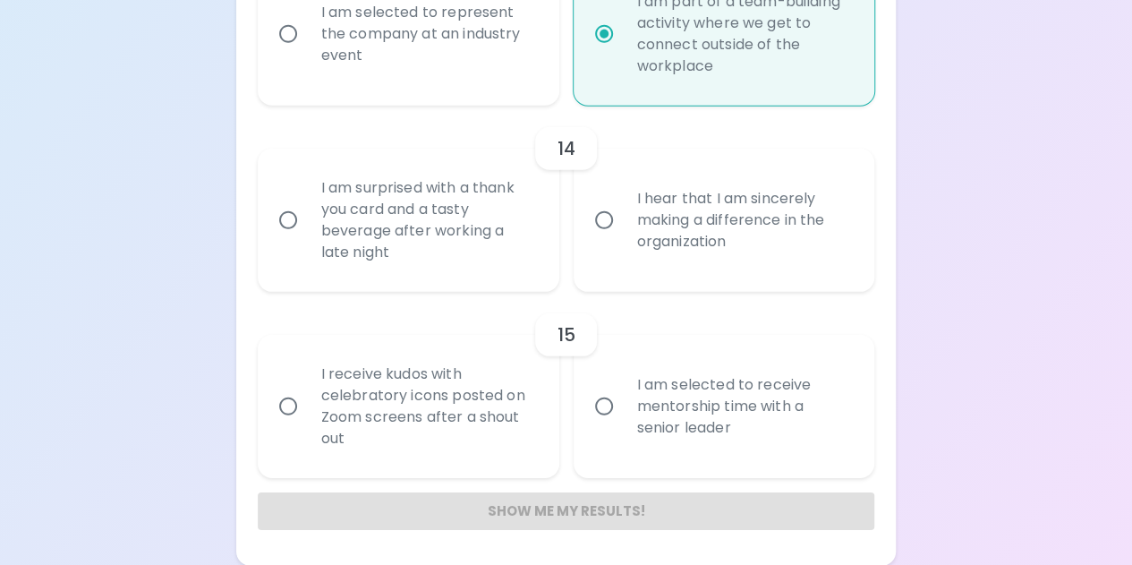
radio input "true"
click at [601, 224] on input "I hear that I am sincerely making a difference in the organization" at bounding box center [604, 220] width 38 height 38
radio input "false"
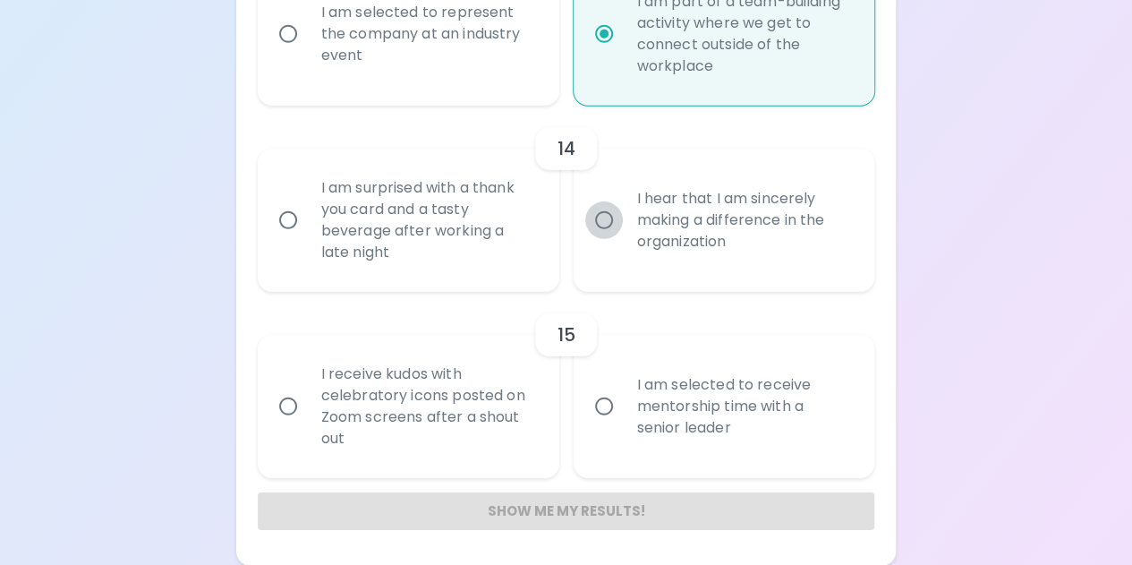
radio input "false"
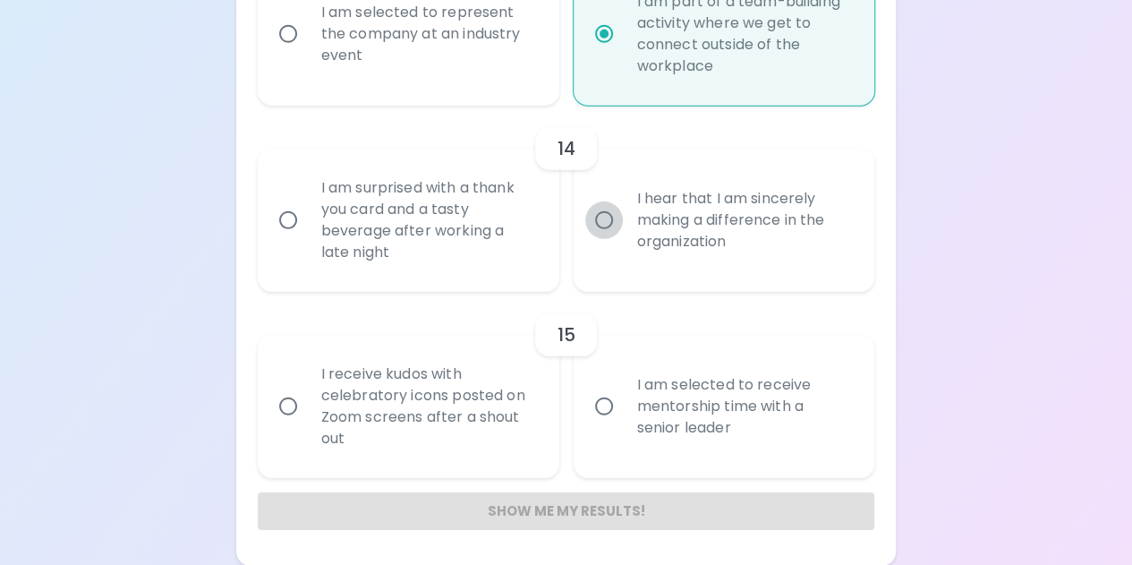
radio input "false"
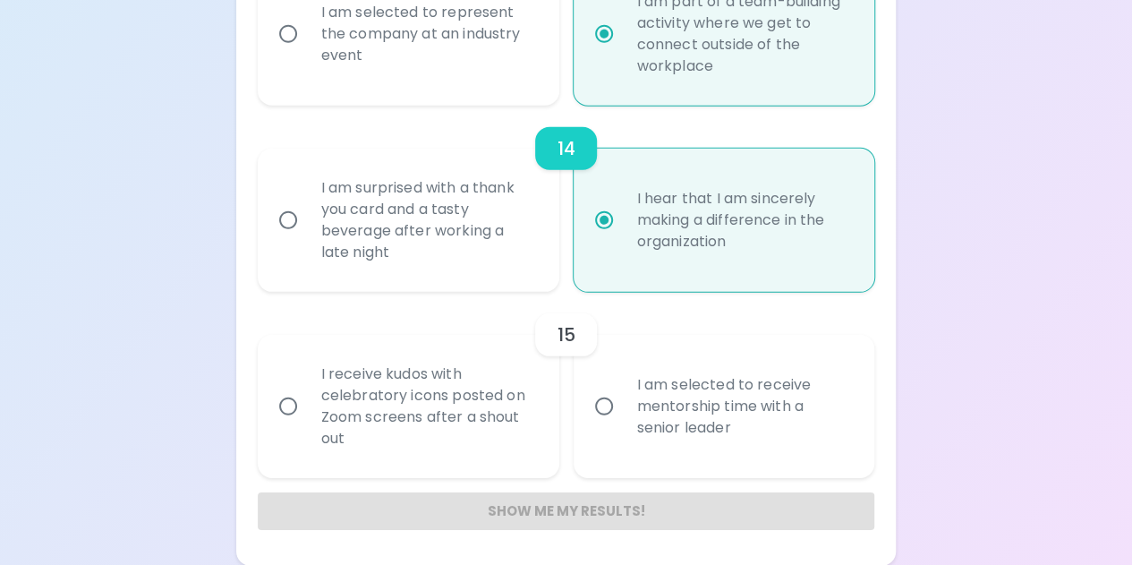
radio input "true"
click at [597, 405] on input "I am selected to receive mentorship time with a senior leader" at bounding box center [604, 406] width 38 height 38
radio input "false"
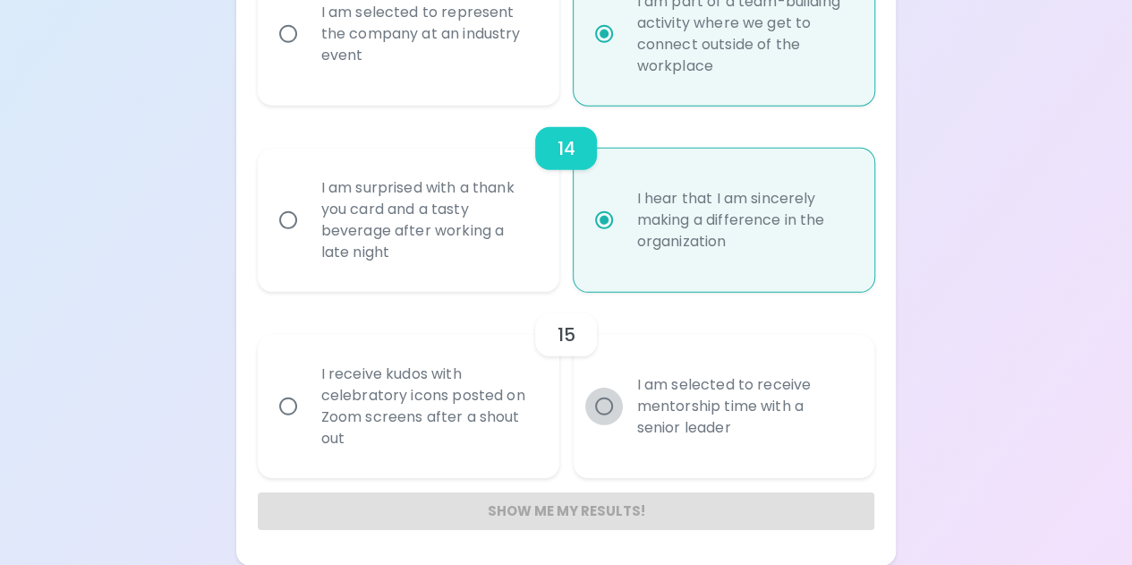
radio input "false"
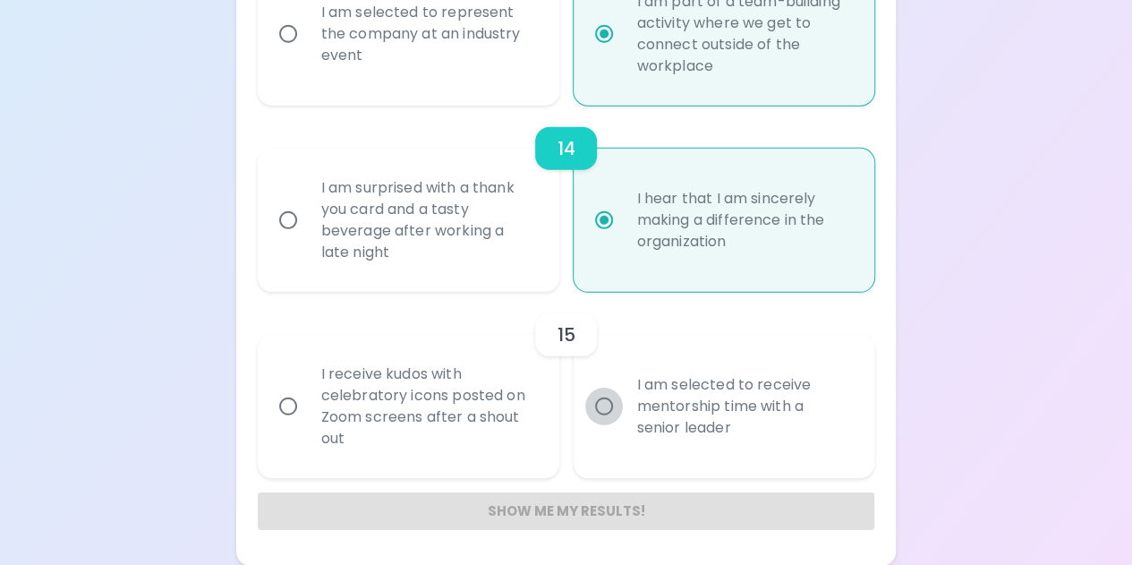
radio input "false"
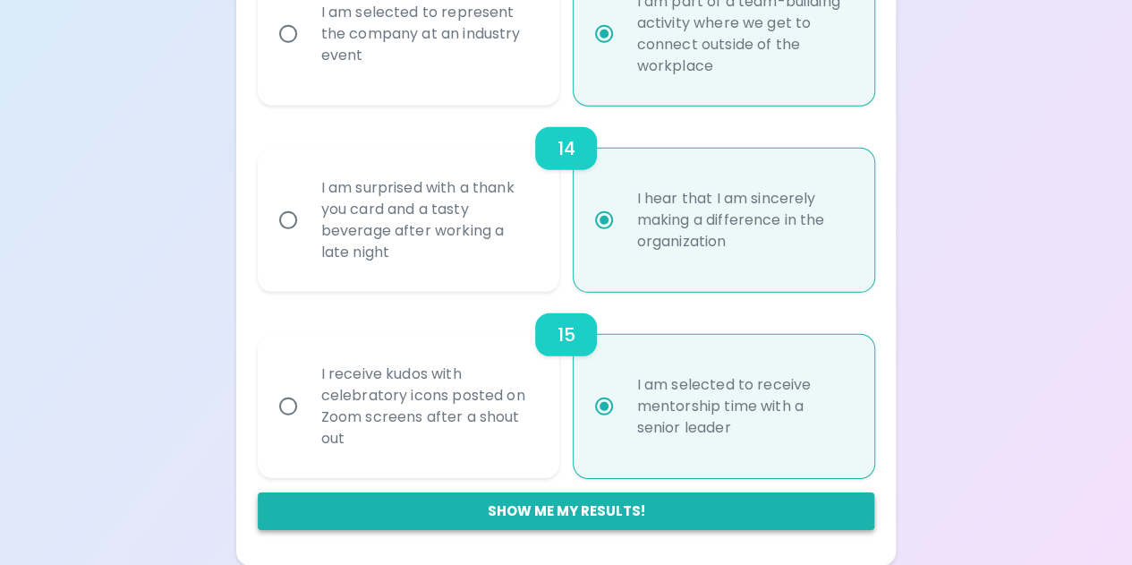
radio input "true"
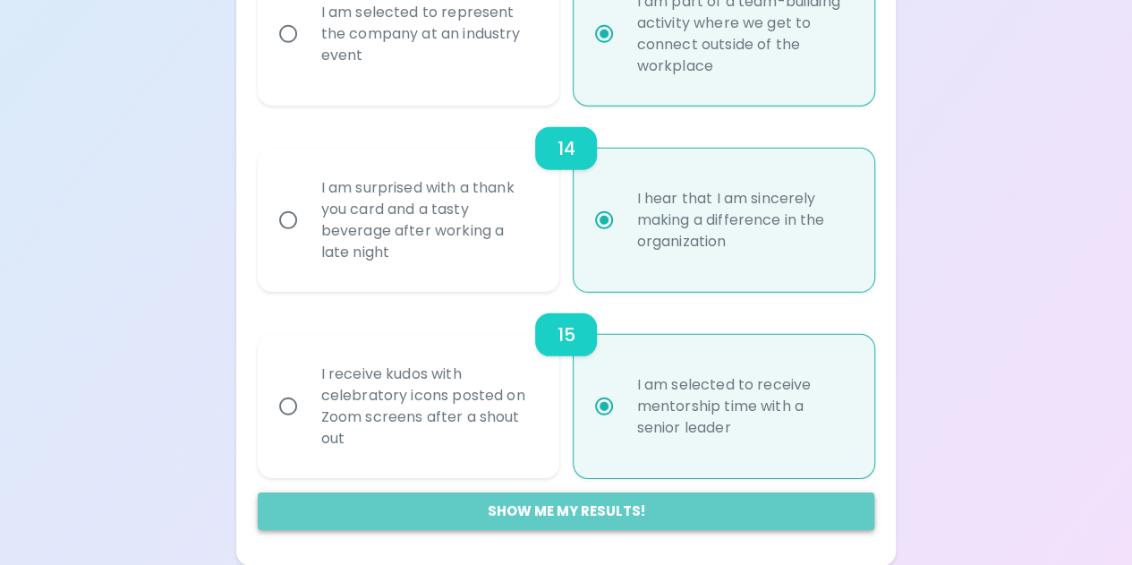
click at [581, 509] on button "Show me my results!" at bounding box center [566, 511] width 617 height 38
radio input "false"
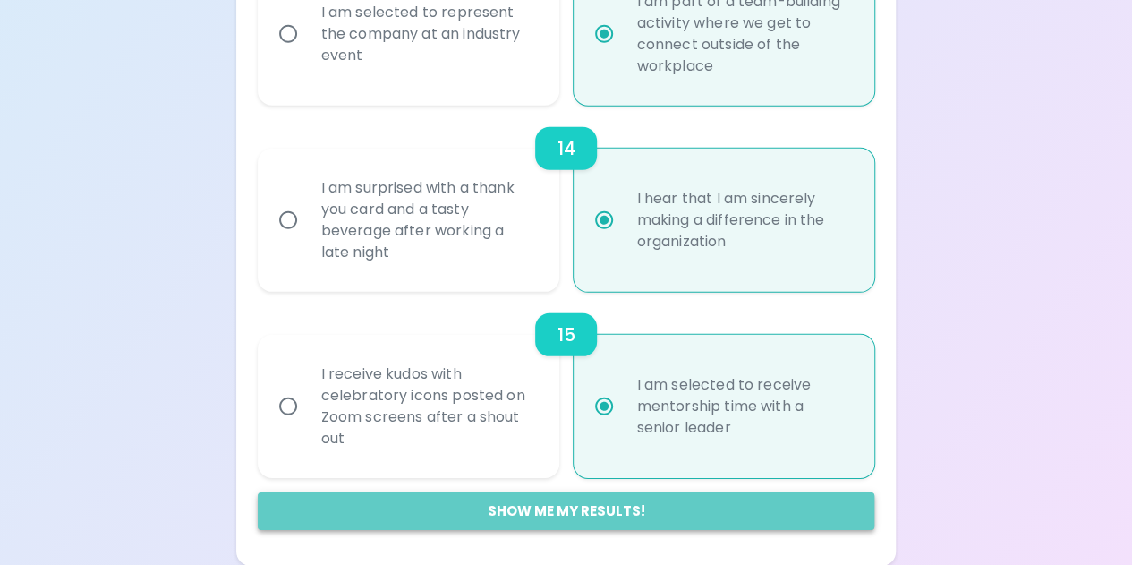
radio input "false"
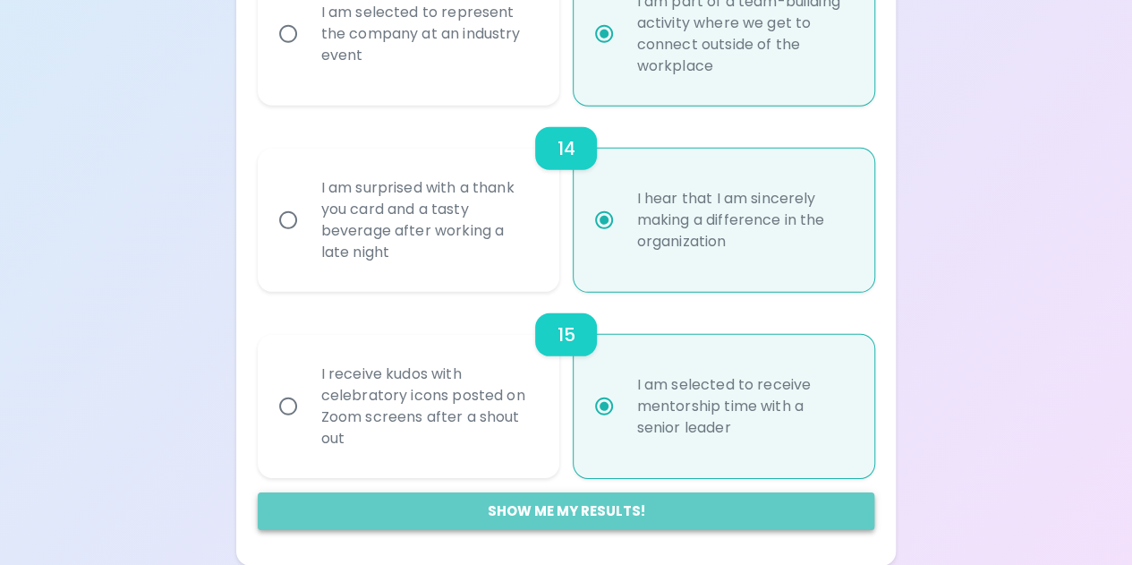
radio input "false"
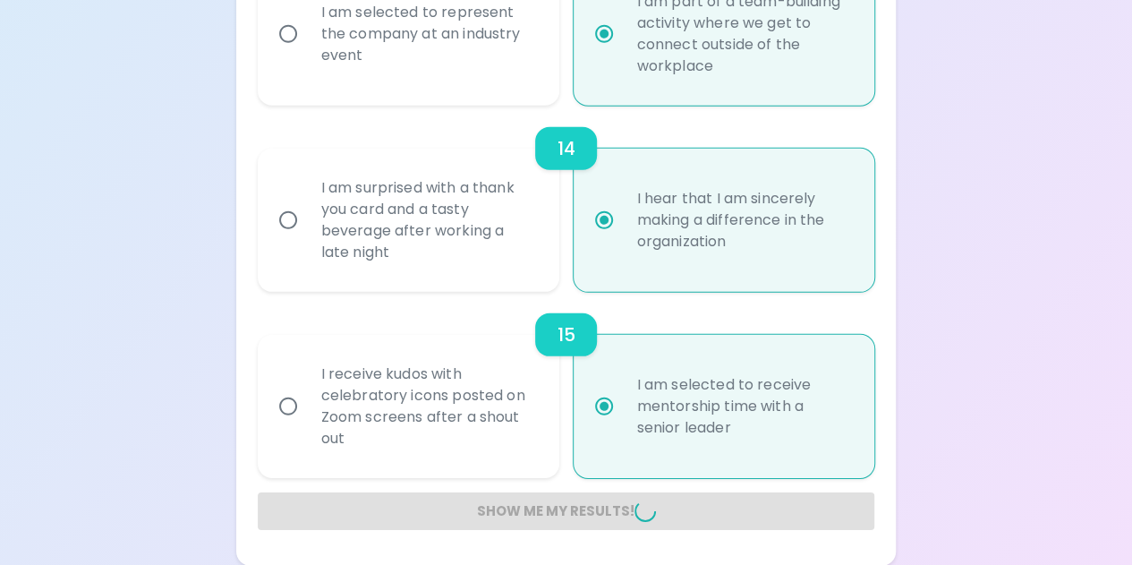
radio input "false"
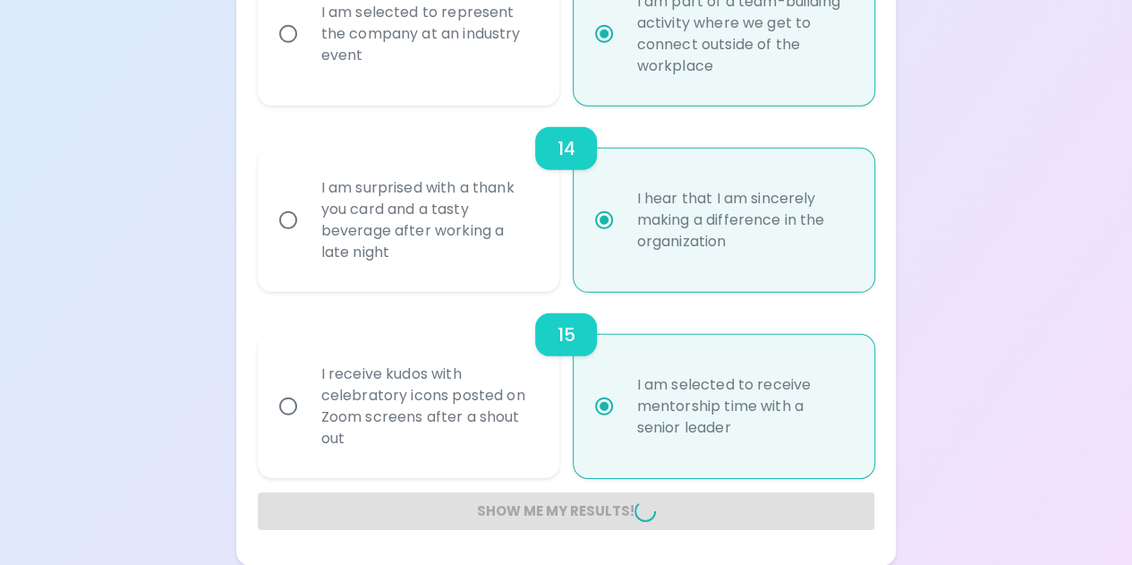
radio input "false"
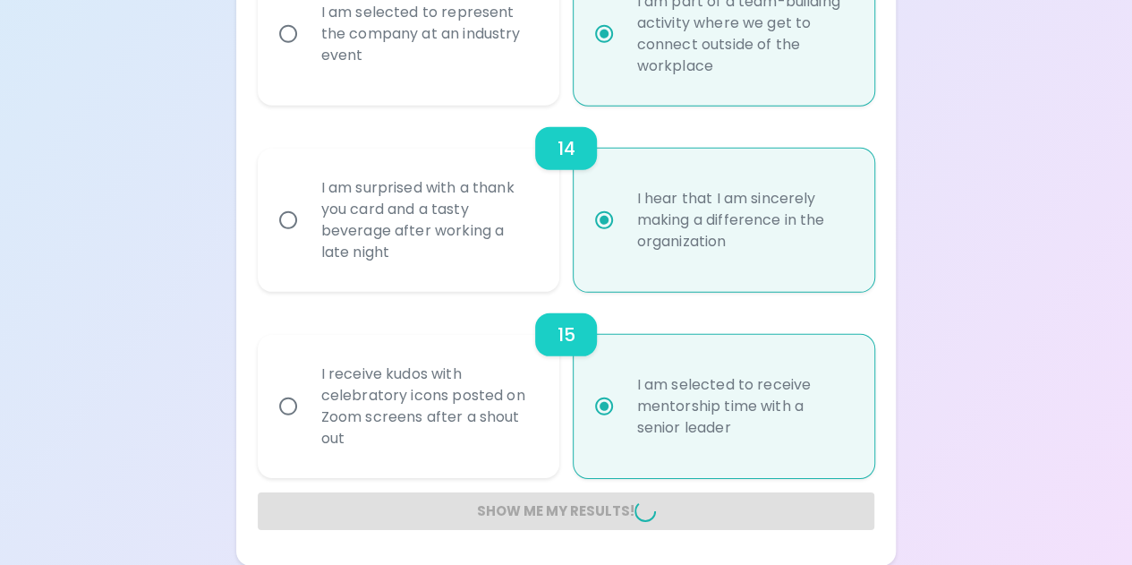
radio input "false"
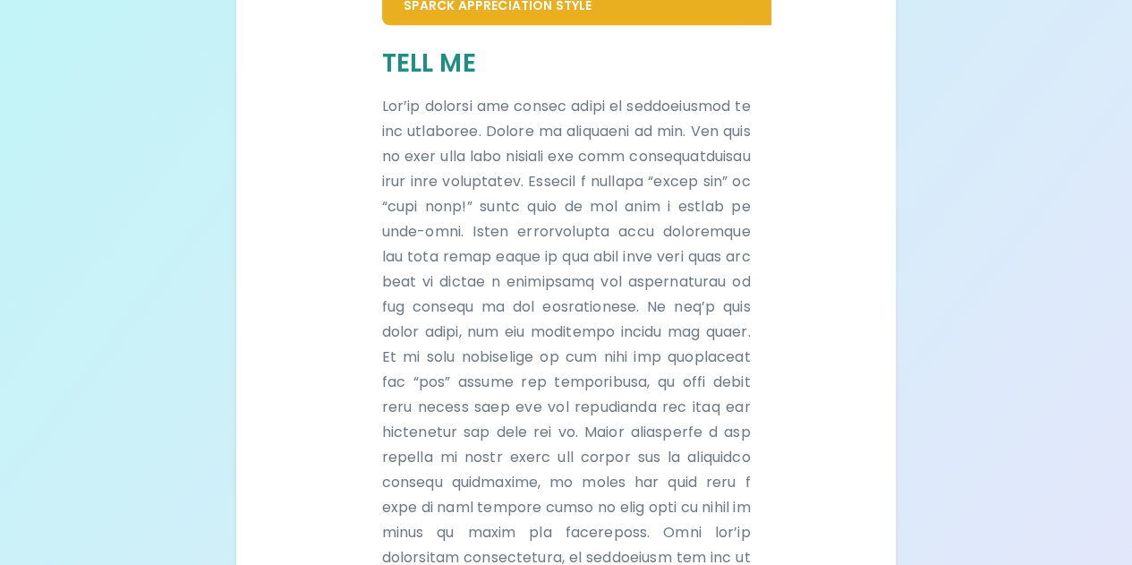
scroll to position [430, 0]
